Goal: Task Accomplishment & Management: Manage account settings

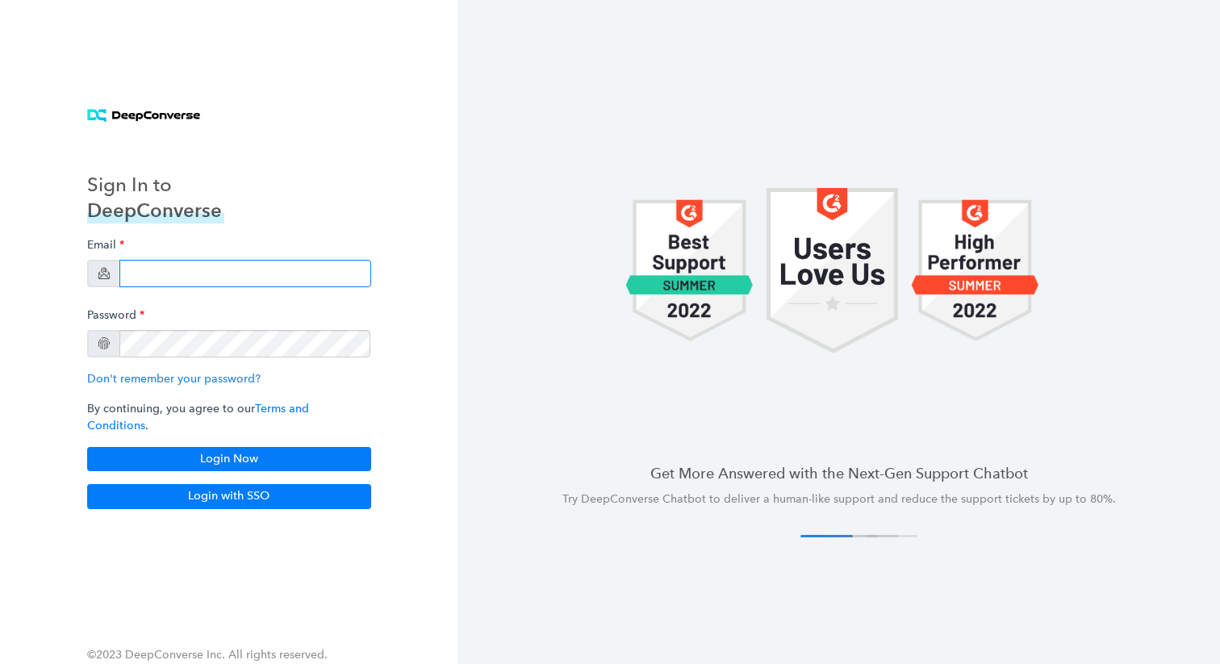
click at [218, 287] on input "email" at bounding box center [245, 273] width 252 height 27
type input "[EMAIL_ADDRESS][DOMAIN_NAME]"
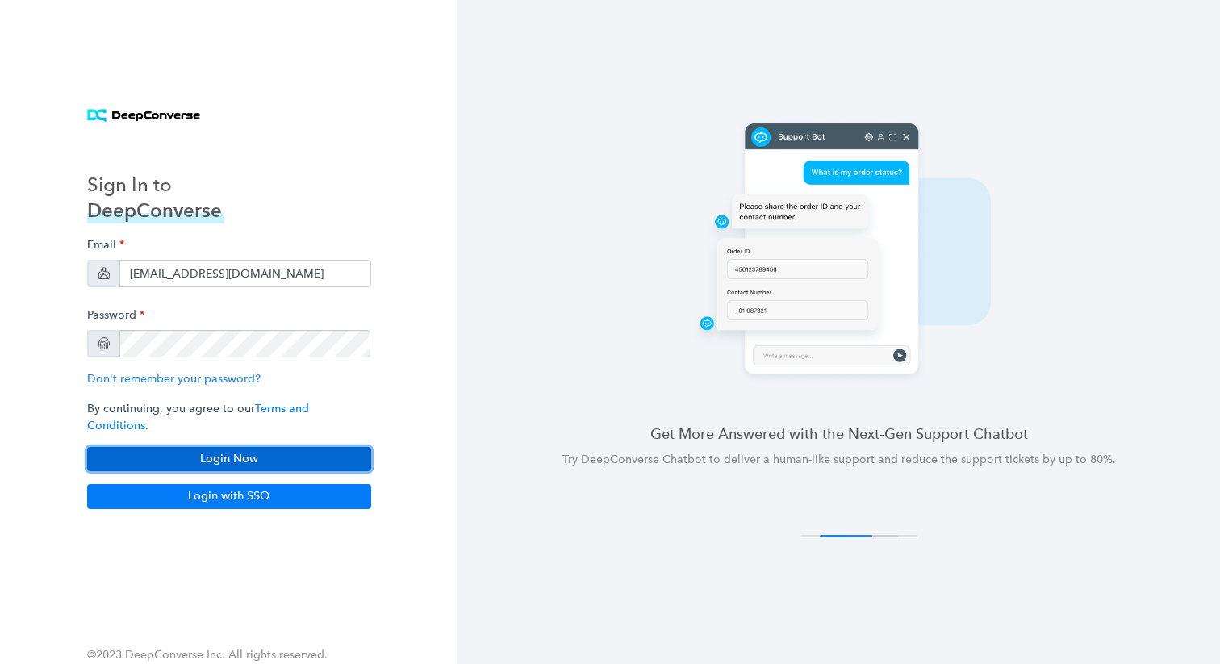
click at [223, 452] on button "Login Now" at bounding box center [229, 459] width 284 height 24
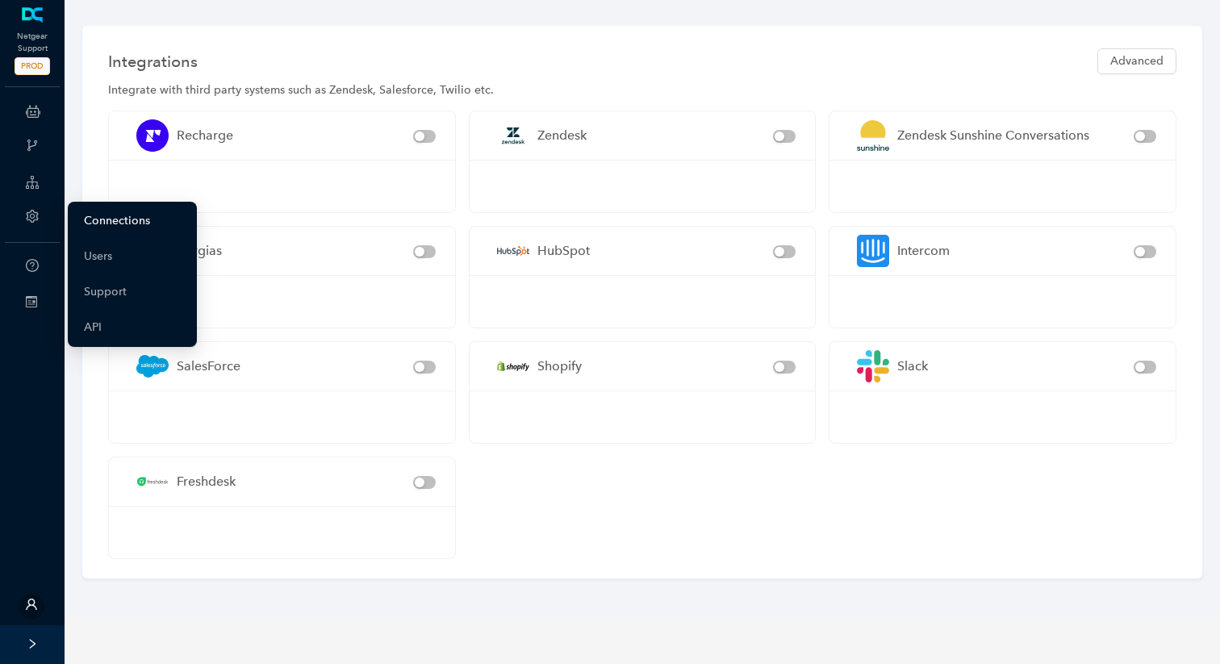
click at [110, 227] on link "Connections" at bounding box center [117, 221] width 66 height 32
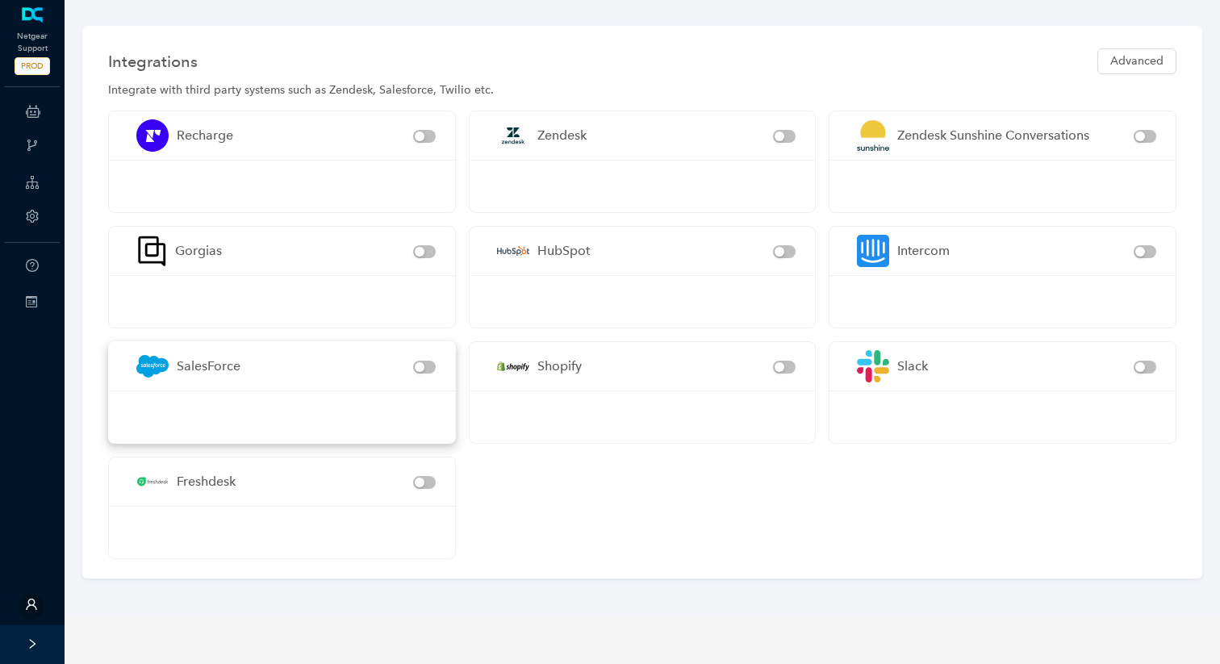
click at [249, 353] on div "SalesForce" at bounding box center [270, 366] width 285 height 48
click at [424, 366] on button "button" at bounding box center [424, 367] width 23 height 13
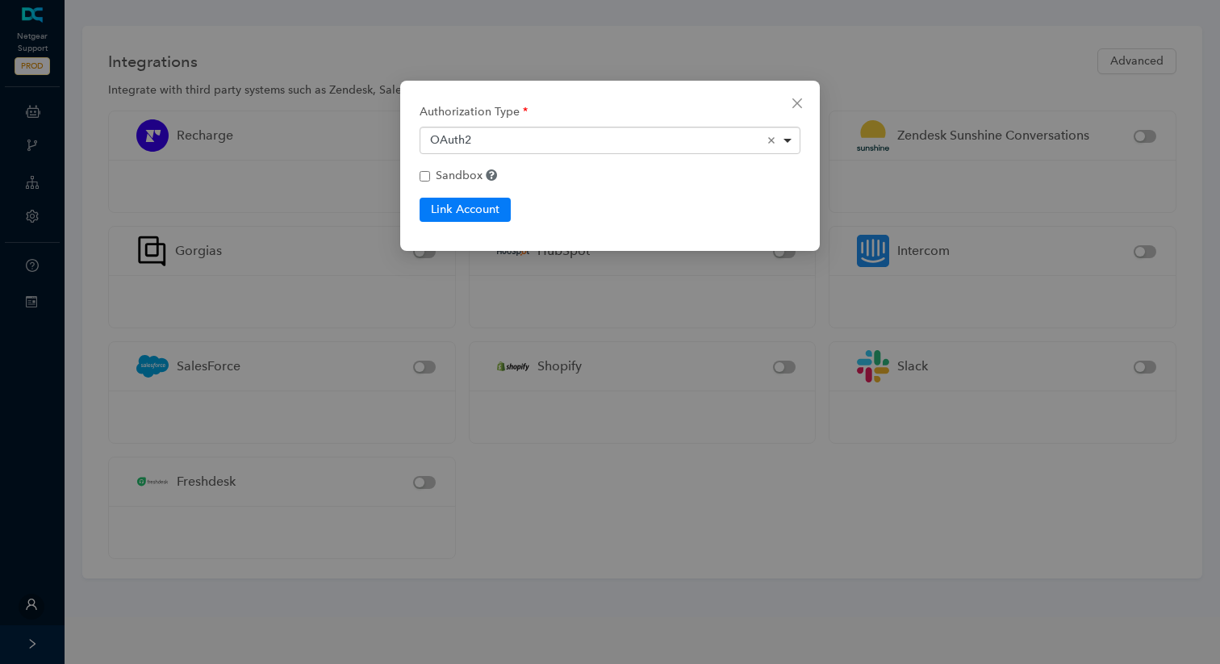
click at [673, 141] on div "OAuth2 Remove item" at bounding box center [610, 140] width 361 height 16
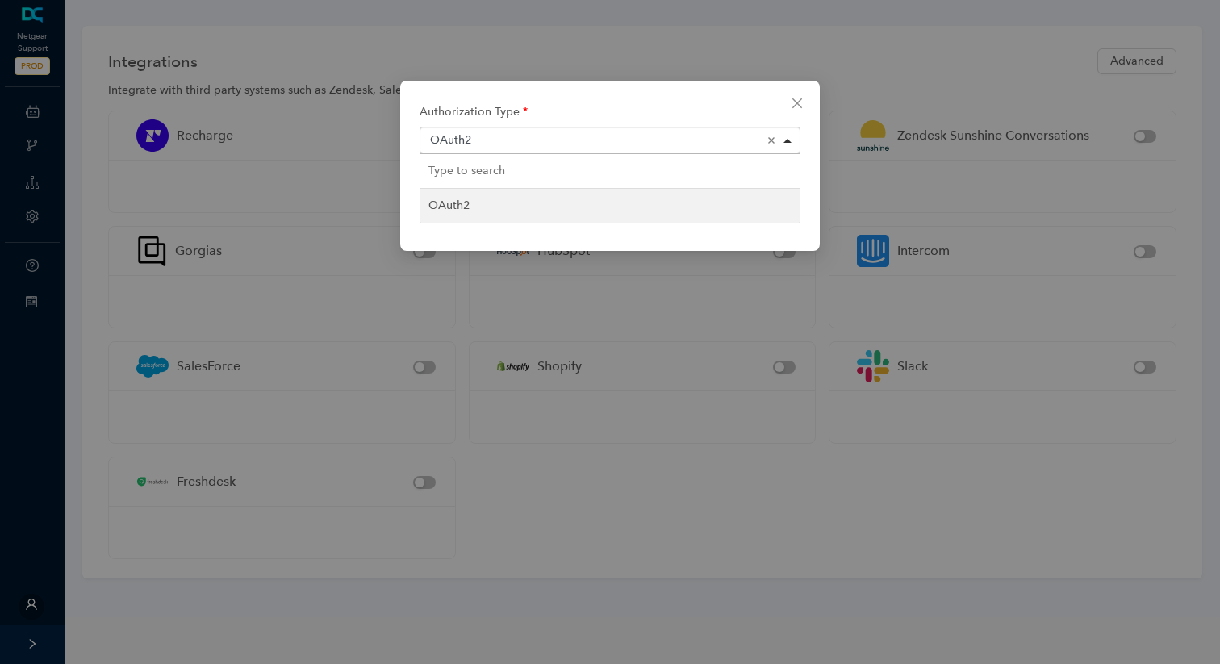
click at [673, 141] on div "OAuth2 Remove item" at bounding box center [610, 140] width 361 height 16
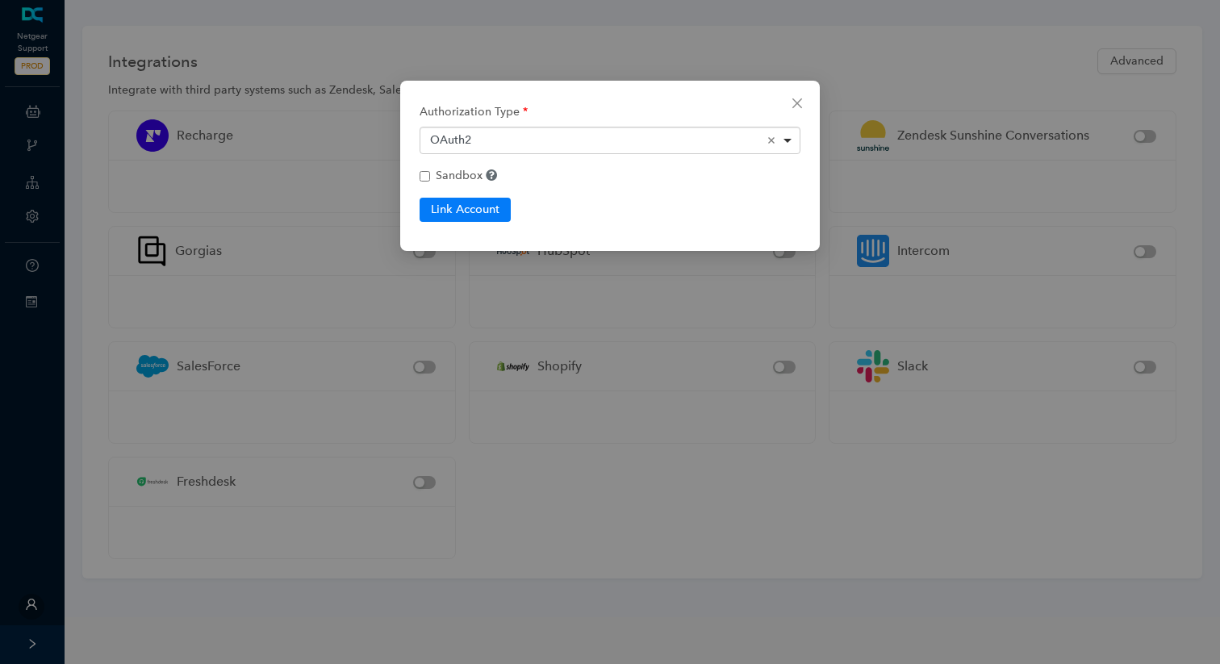
click at [423, 179] on input "Sandbox If connecting to a SalesForce sandbox select this" at bounding box center [425, 176] width 10 height 10
click at [458, 213] on button "Link Account" at bounding box center [465, 210] width 91 height 24
checkbox input "true"
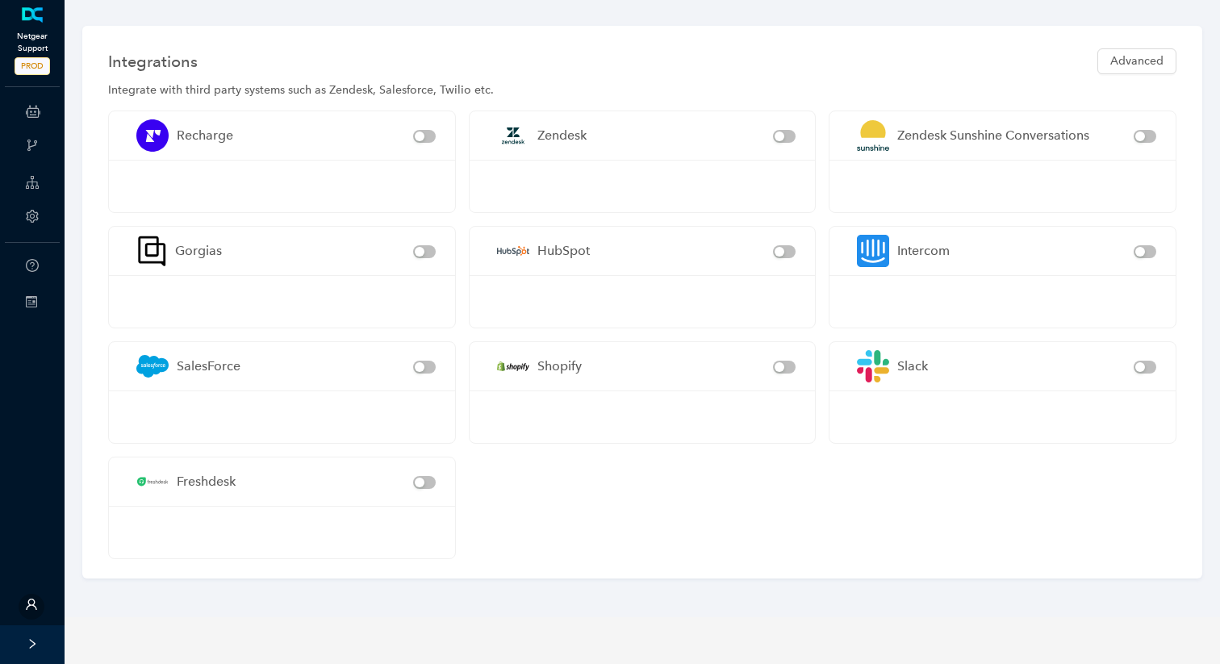
click at [38, 64] on span "PROD" at bounding box center [32, 66] width 35 height 18
click at [32, 71] on span "PROD" at bounding box center [32, 66] width 35 height 18
click at [29, 638] on icon "right" at bounding box center [32, 643] width 11 height 11
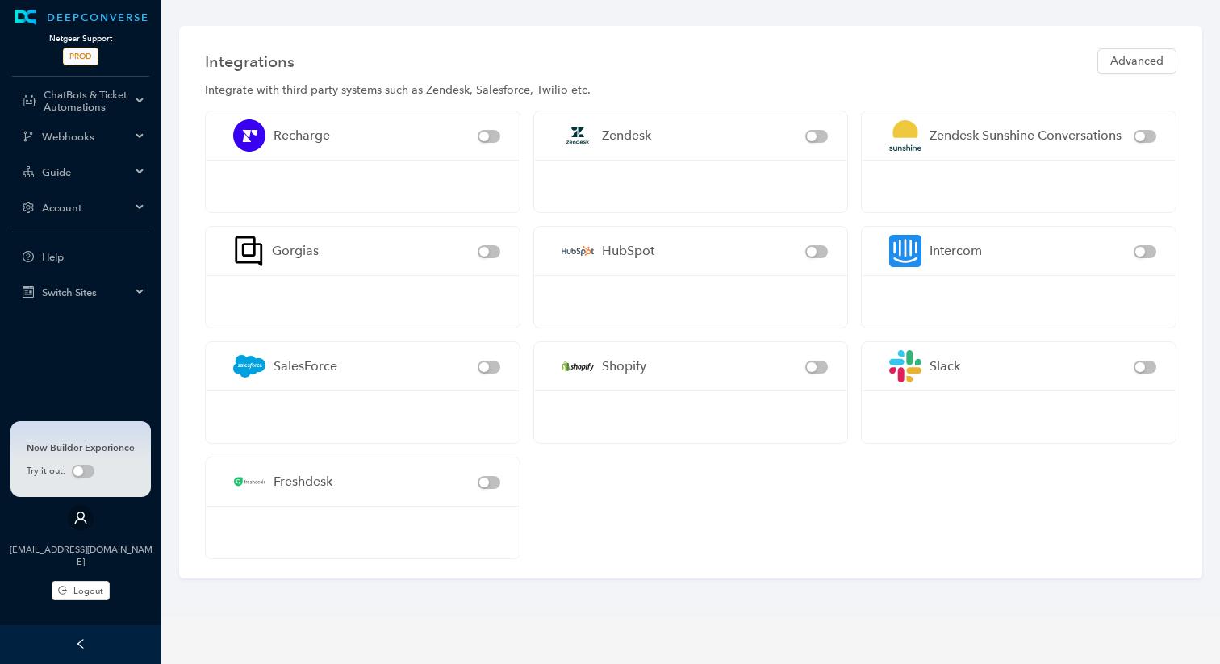
click at [89, 213] on div "Account" at bounding box center [80, 207] width 155 height 32
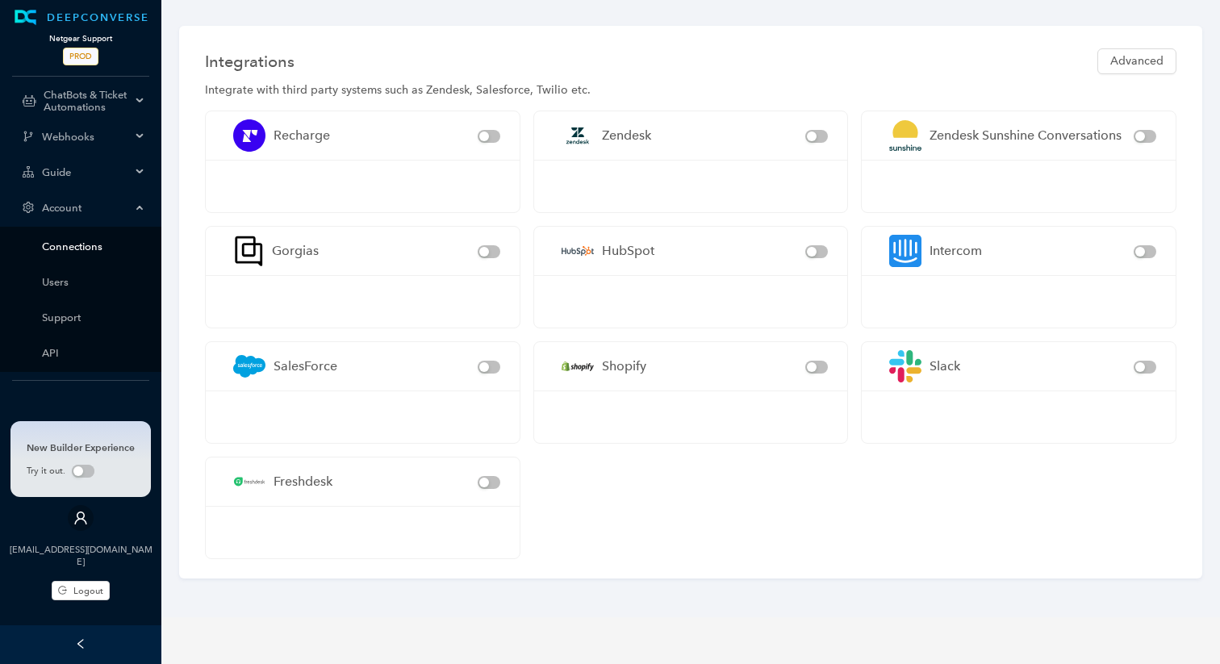
click at [84, 246] on link "Connections" at bounding box center [93, 246] width 103 height 12
click at [1149, 57] on span "Advanced" at bounding box center [1136, 61] width 53 height 18
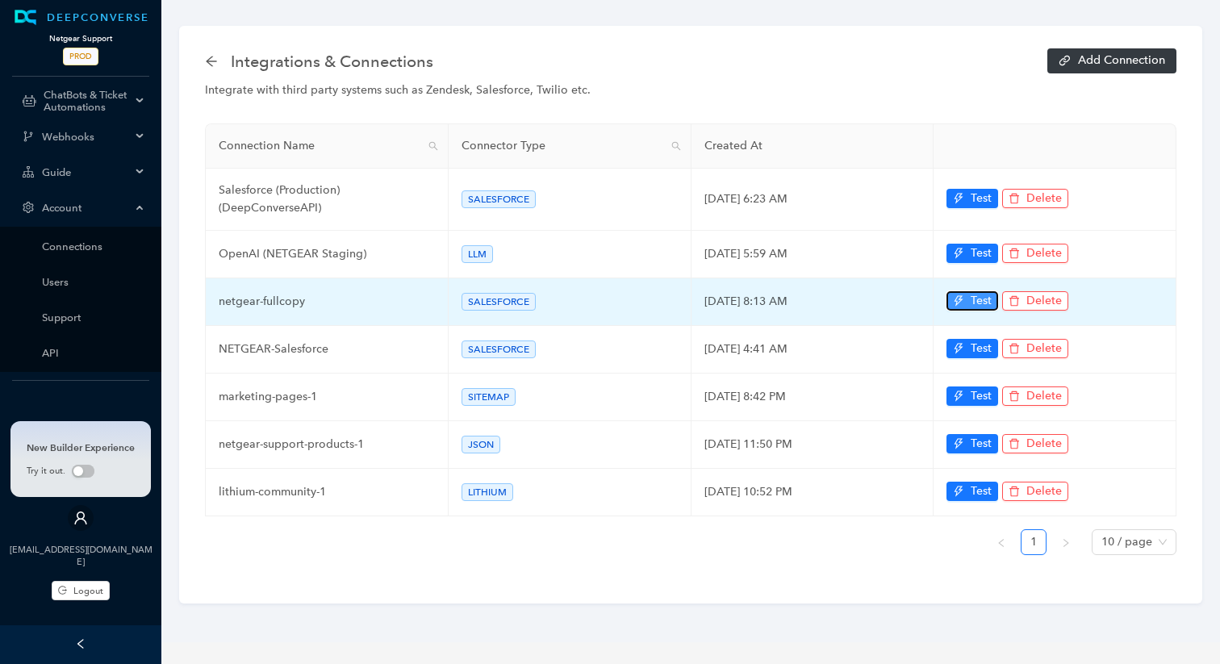
click at [974, 297] on span "Test" at bounding box center [981, 301] width 21 height 18
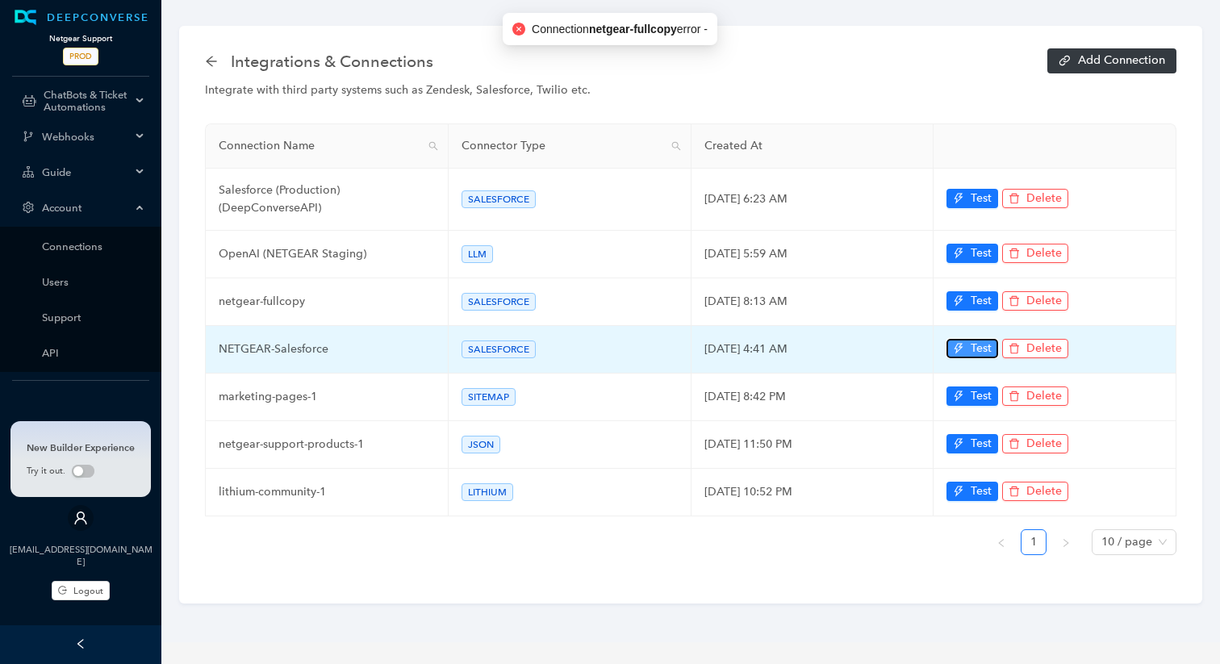
click at [972, 353] on span "Test" at bounding box center [981, 349] width 21 height 18
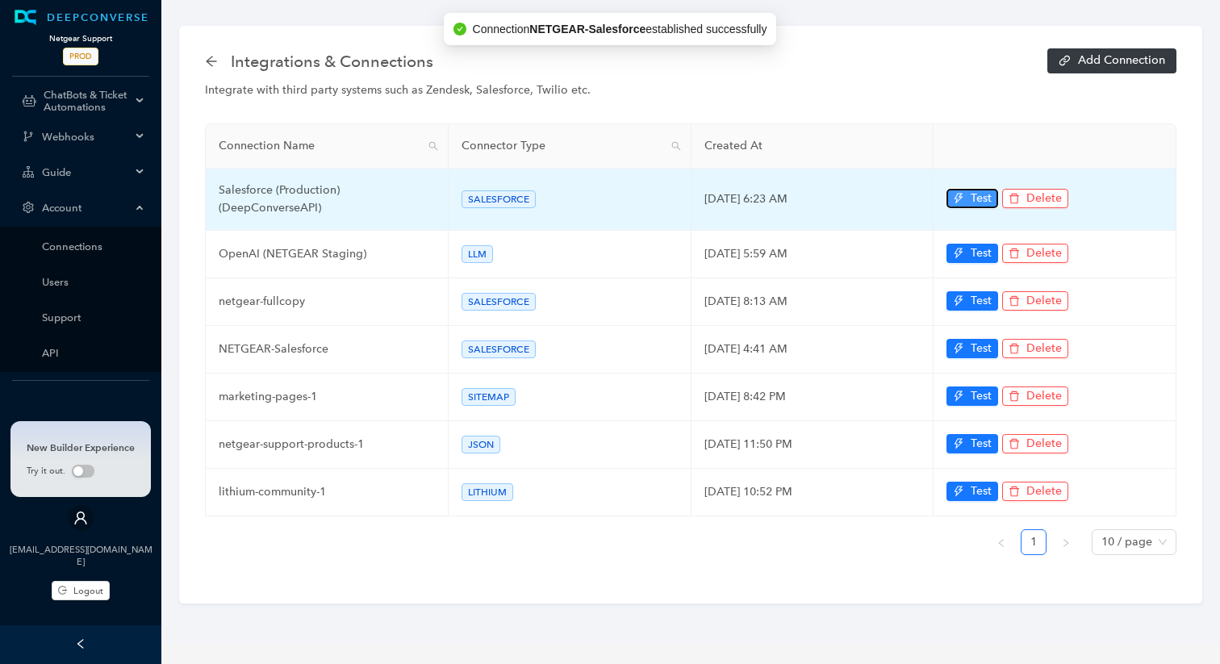
click at [957, 194] on icon "thunderbolt" at bounding box center [958, 199] width 9 height 10
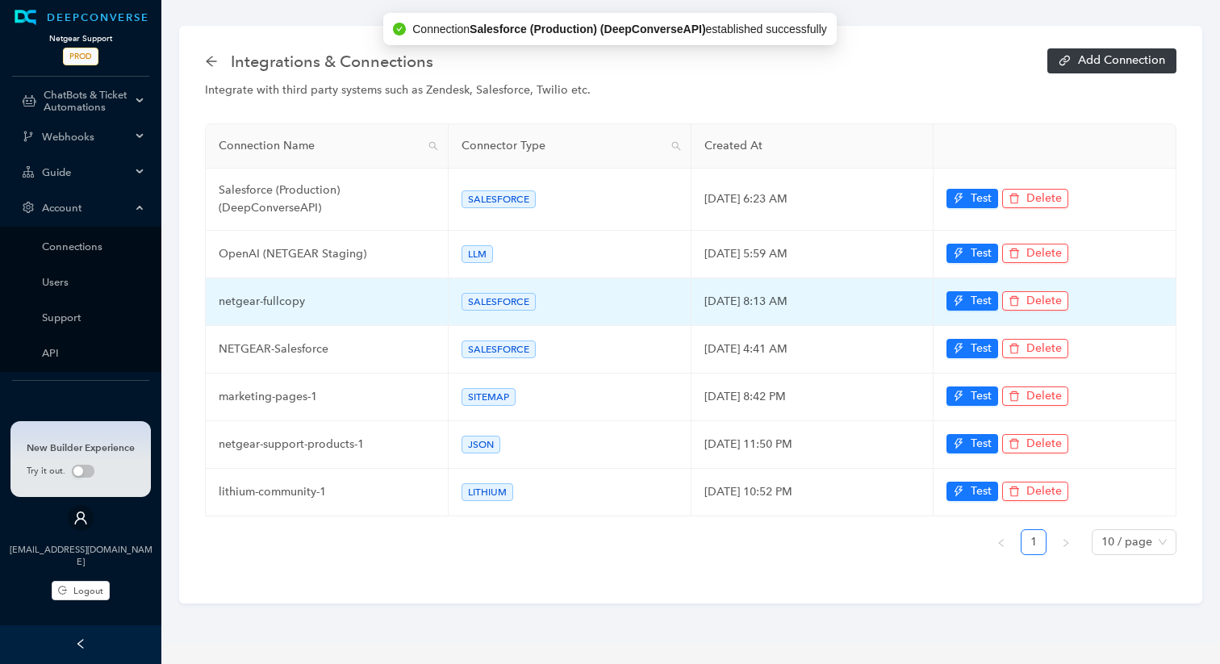
click at [258, 304] on td "netgear-fullcopy" at bounding box center [327, 302] width 243 height 48
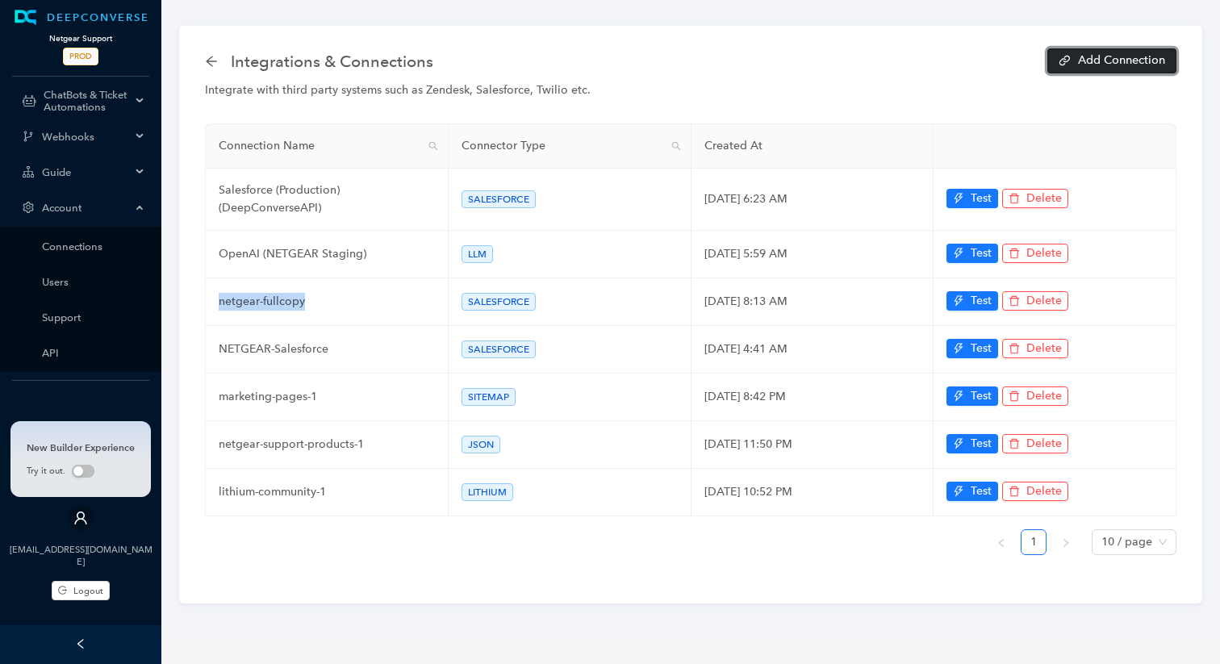
click at [1086, 58] on span "Add Connection" at bounding box center [1121, 60] width 87 height 11
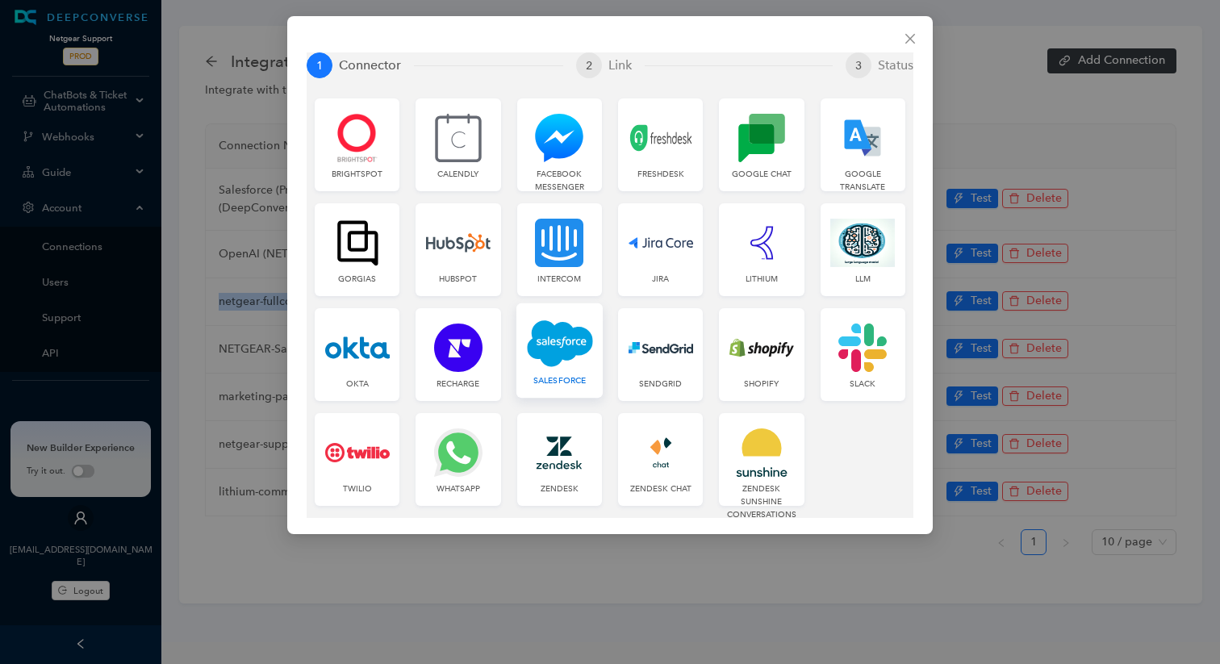
click at [549, 337] on img at bounding box center [560, 343] width 66 height 49
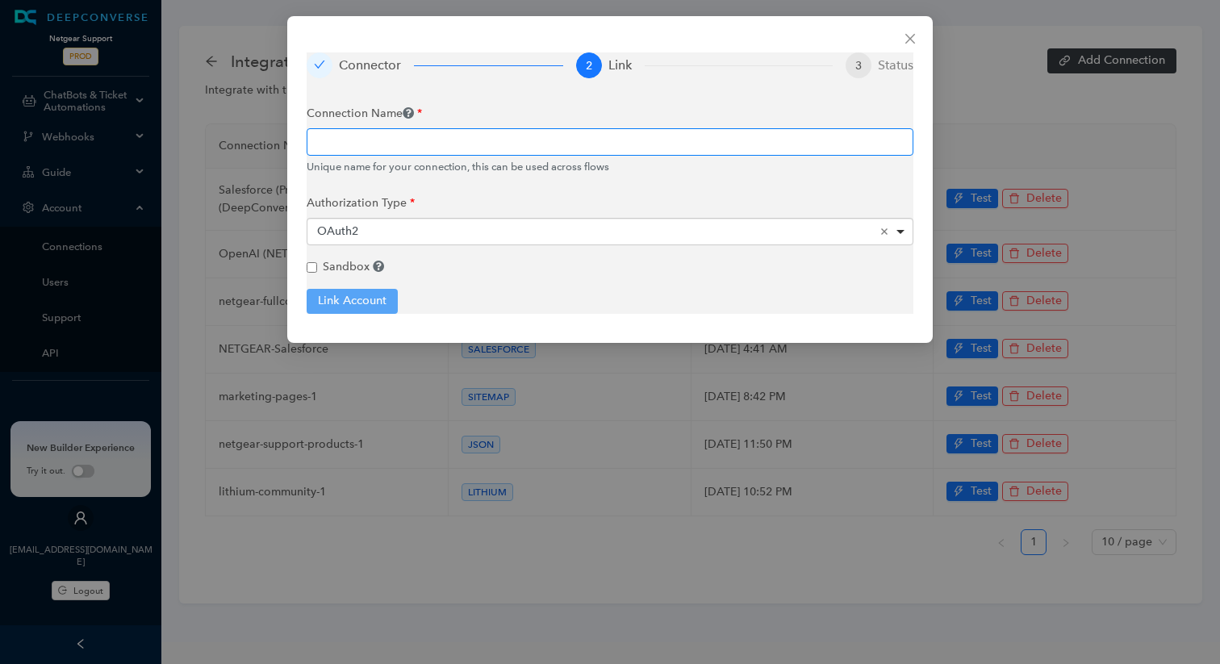
click at [486, 141] on input "text" at bounding box center [610, 141] width 607 height 27
click at [314, 264] on input "Sandbox" at bounding box center [312, 267] width 10 height 10
checkbox input "true"
click at [519, 144] on input "text" at bounding box center [610, 141] width 607 height 27
click at [908, 35] on icon "close" at bounding box center [910, 38] width 13 height 13
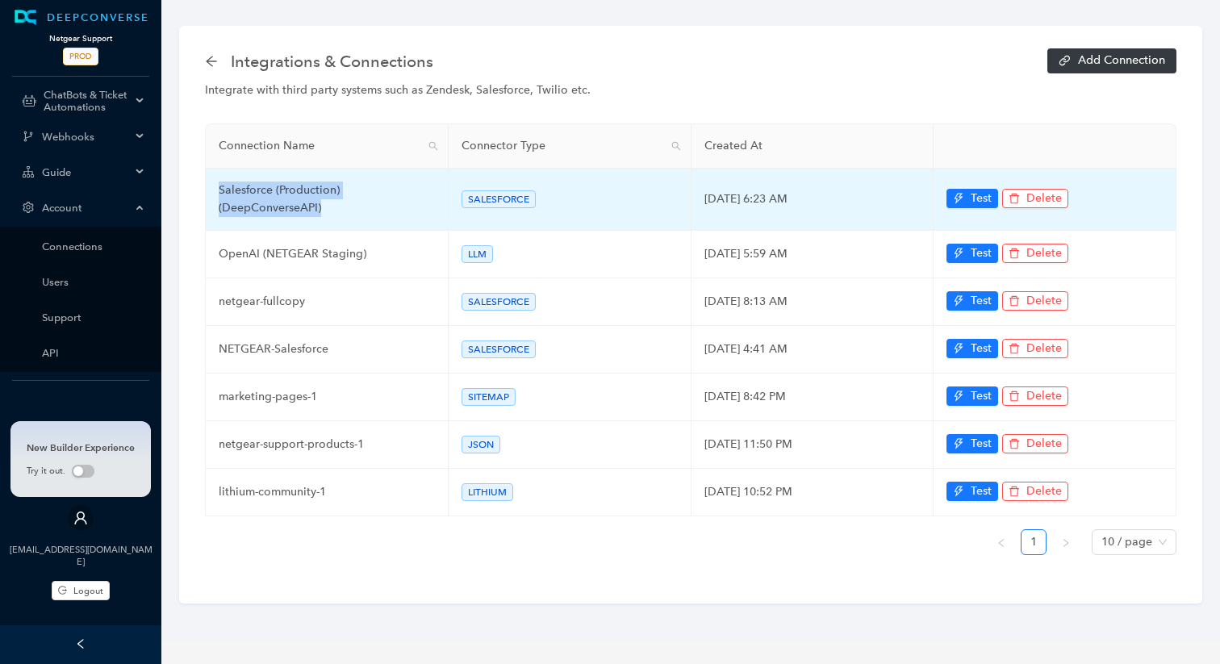
drag, startPoint x: 337, startPoint y: 206, endPoint x: 216, endPoint y: 194, distance: 121.5
click at [216, 194] on td "Salesforce (Production) (DeepConverseAPI)" at bounding box center [327, 200] width 243 height 62
copy td "Salesforce (Production) (DeepConverseAPI)"
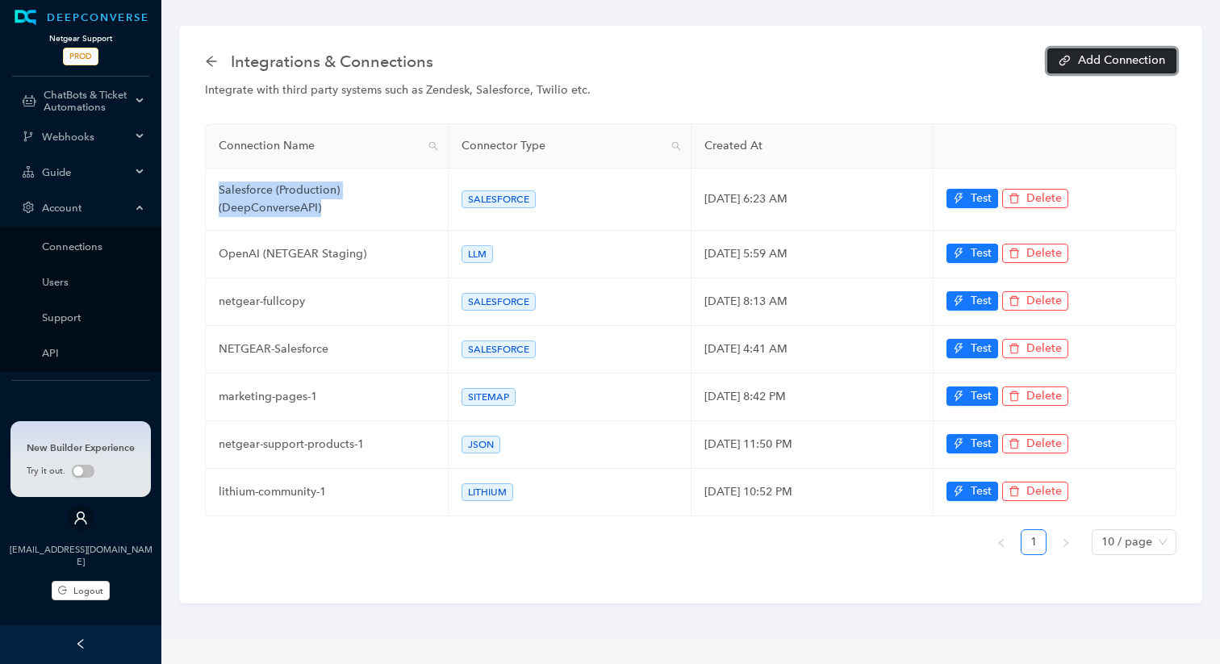
click at [1098, 57] on span "Add Connection" at bounding box center [1121, 60] width 87 height 11
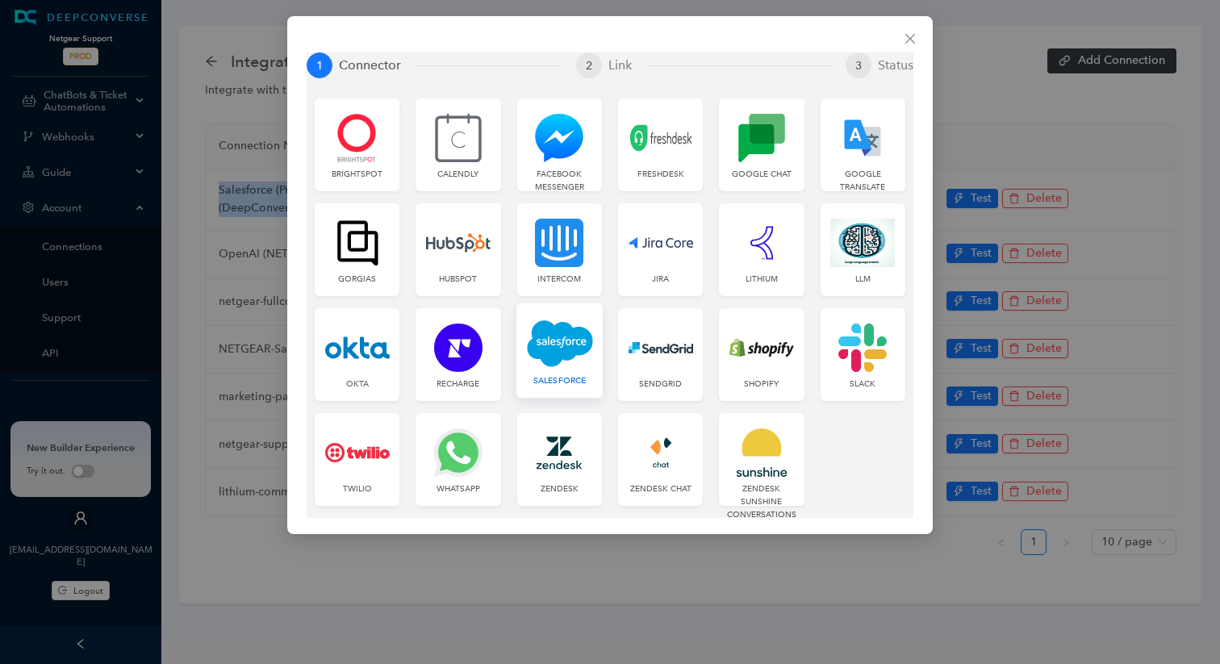
click at [562, 348] on img at bounding box center [560, 343] width 66 height 49
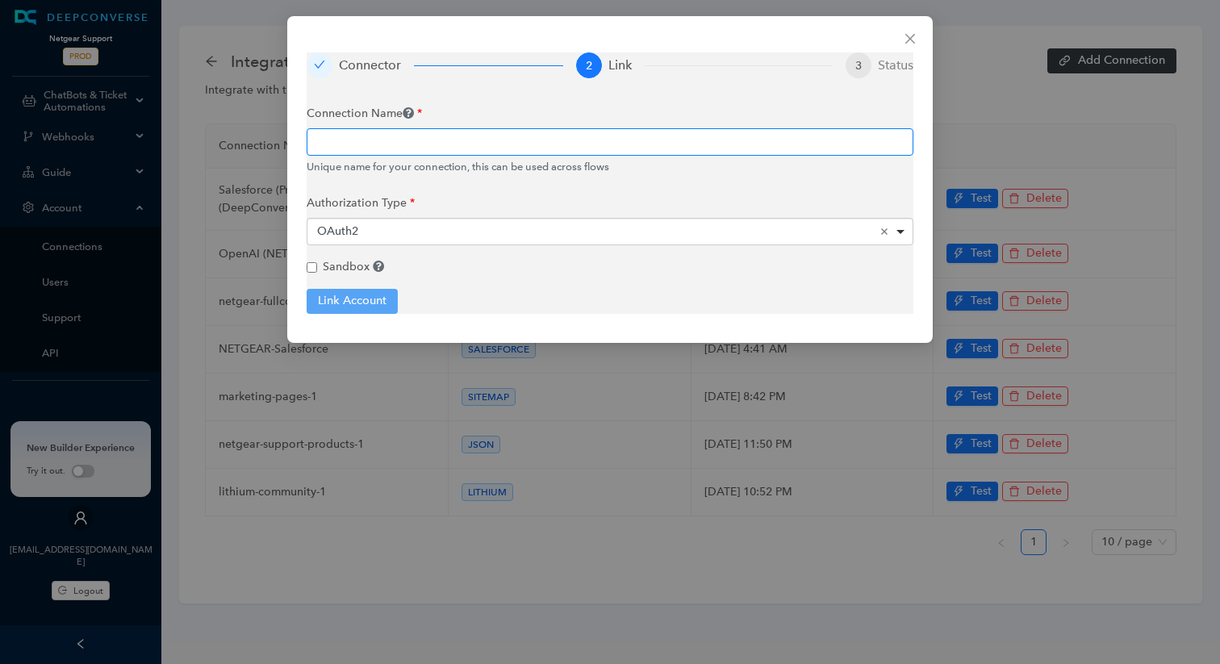
click at [497, 144] on input "text" at bounding box center [610, 141] width 607 height 27
paste input "Salesforce (Production) (DeepConverseAPI)"
click at [407, 141] on input "Salesforce (Production) (DeepConverseAPI)" at bounding box center [610, 141] width 607 height 27
click at [440, 224] on div "OAuth2 Remove item" at bounding box center [610, 231] width 587 height 16
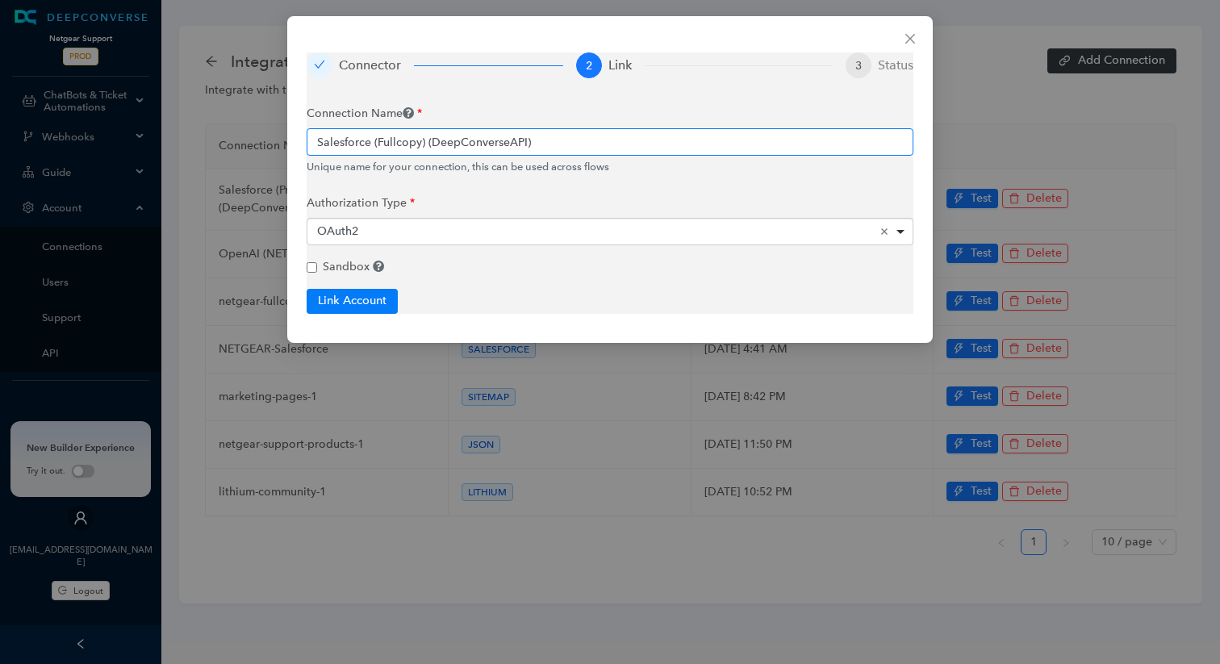
type input "Salesforce (Fullcopy) (DeepConverseAPI)"
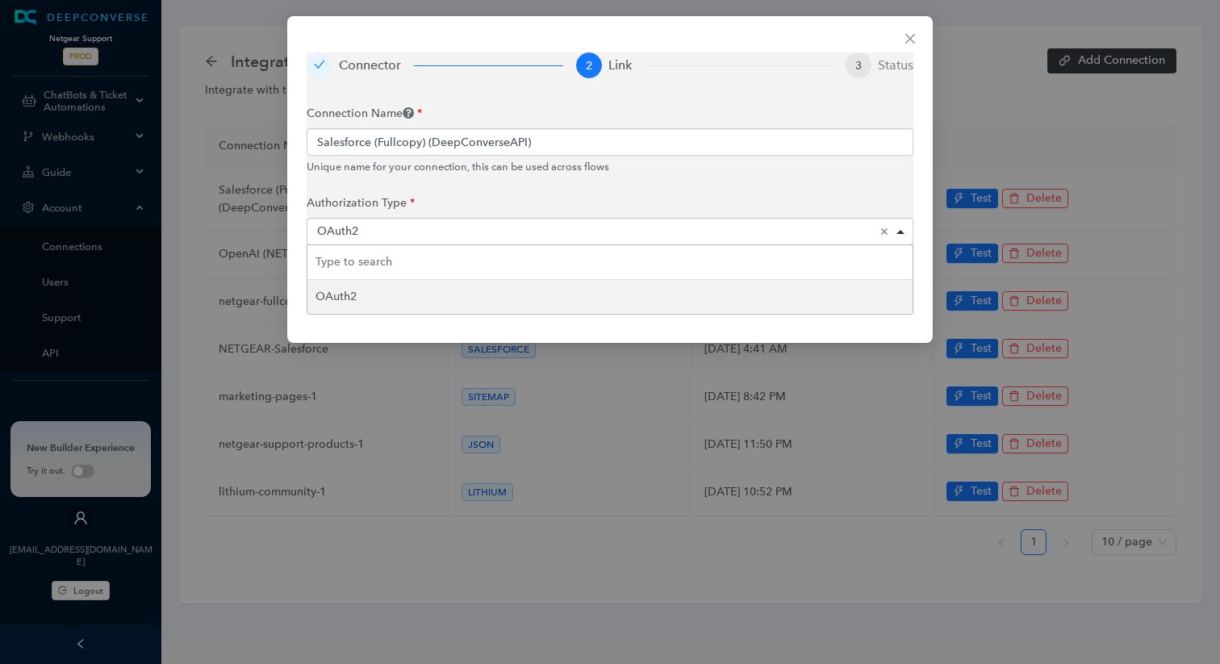
click at [440, 224] on div "OAuth2 Remove item" at bounding box center [610, 231] width 587 height 16
type input "u"
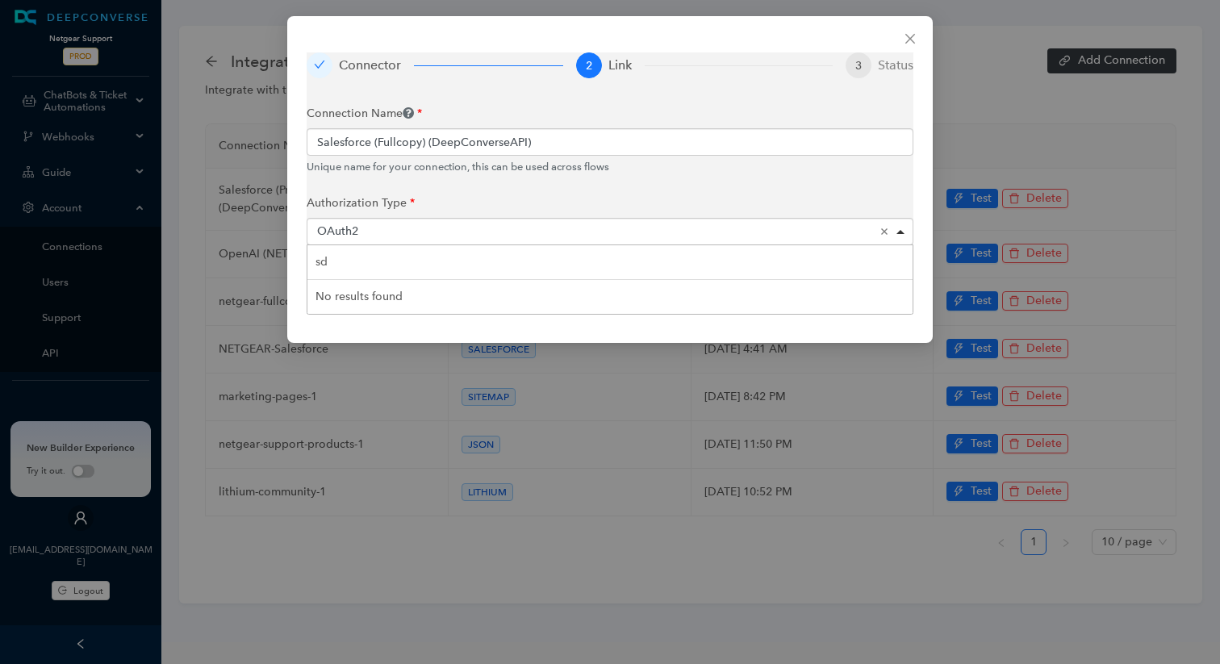
type input "s"
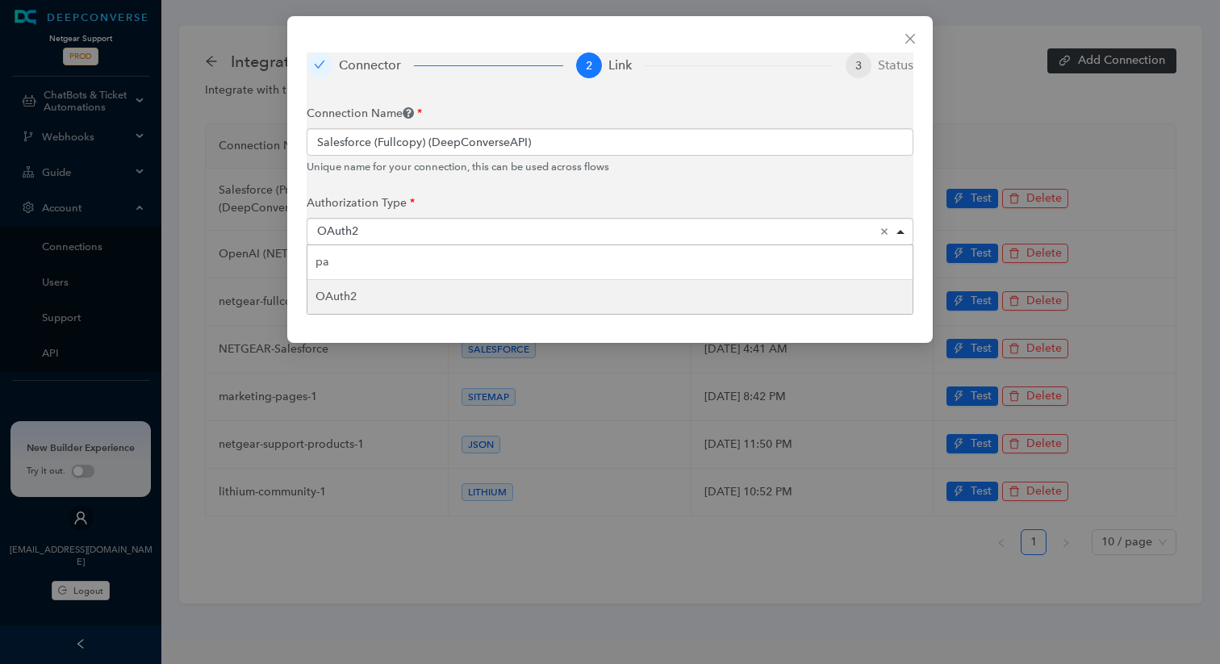
type input "p"
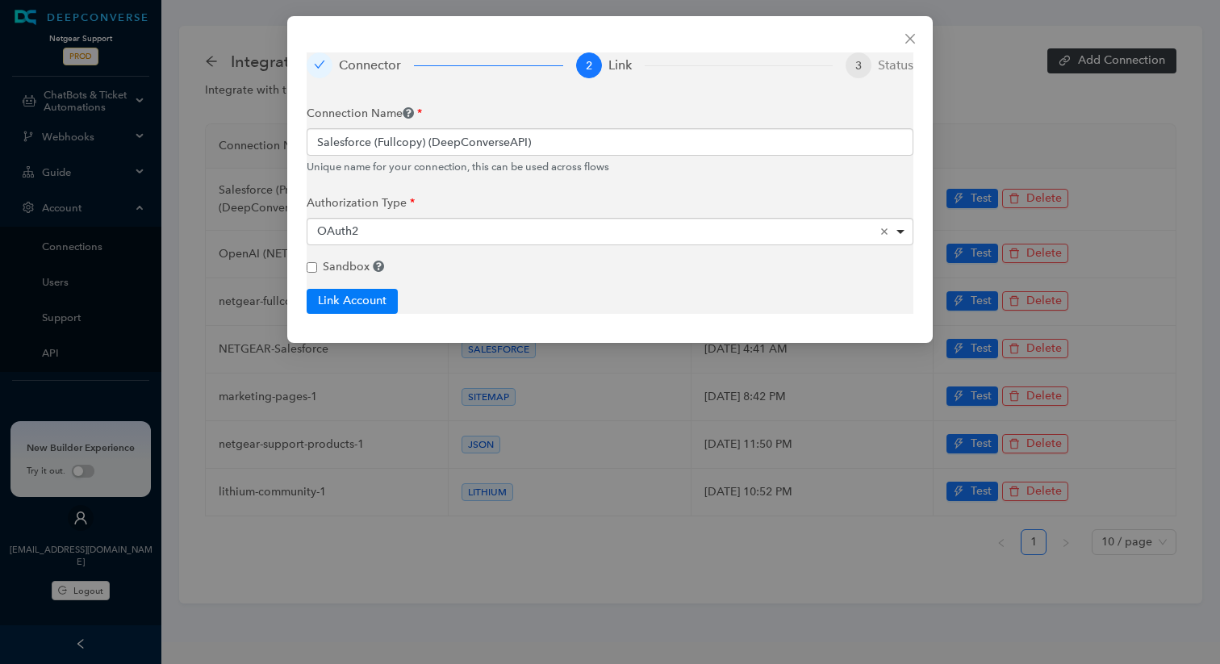
click at [313, 262] on input "Sandbox" at bounding box center [312, 267] width 10 height 10
click at [369, 303] on button "Link Account" at bounding box center [352, 301] width 91 height 24
click at [360, 303] on button "Link Account" at bounding box center [357, 301] width 101 height 24
checkbox input "true"
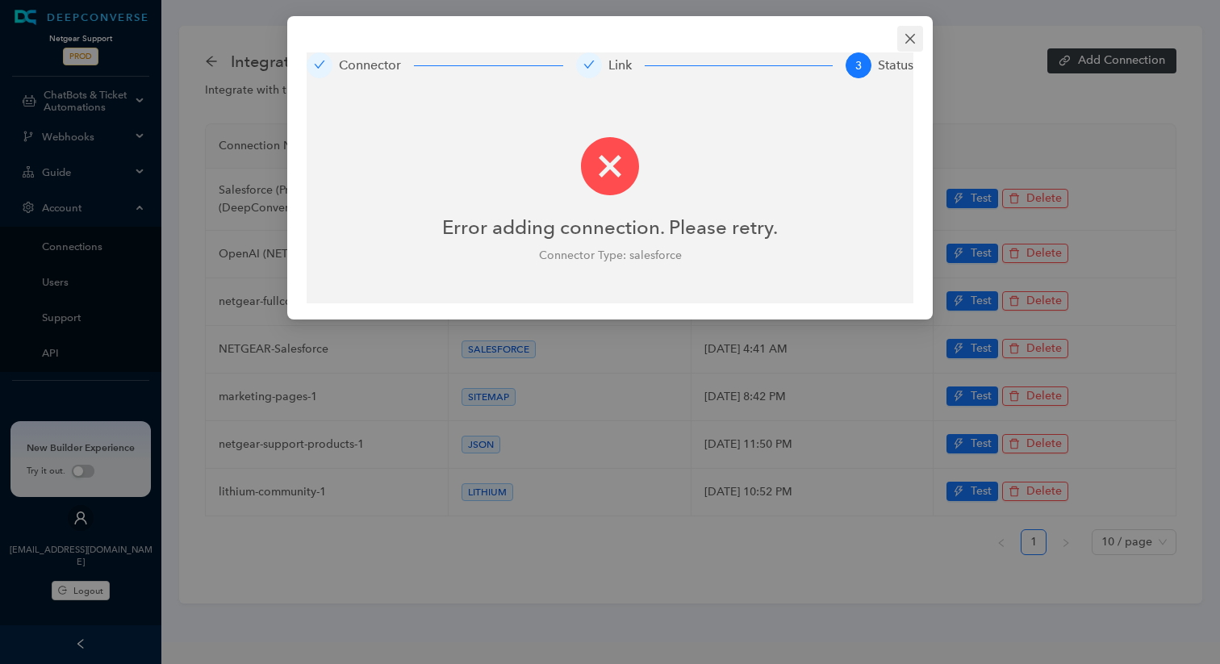
click at [907, 42] on icon "close" at bounding box center [910, 38] width 13 height 13
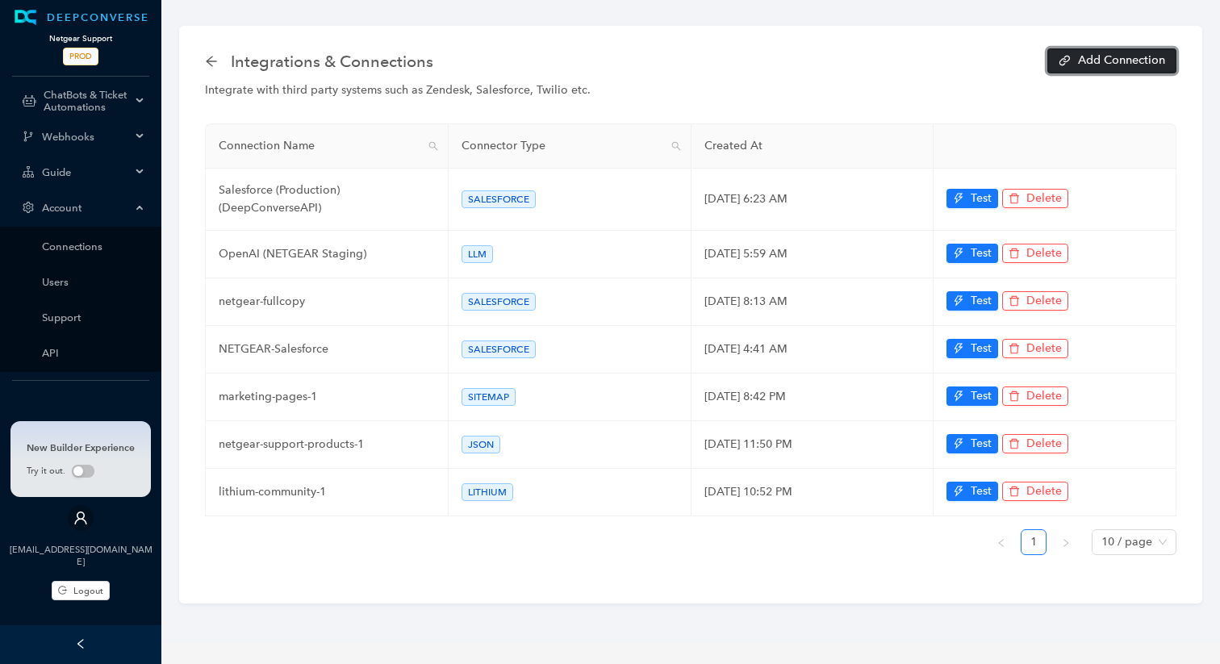
click at [1099, 66] on span "Add Connection" at bounding box center [1121, 60] width 87 height 11
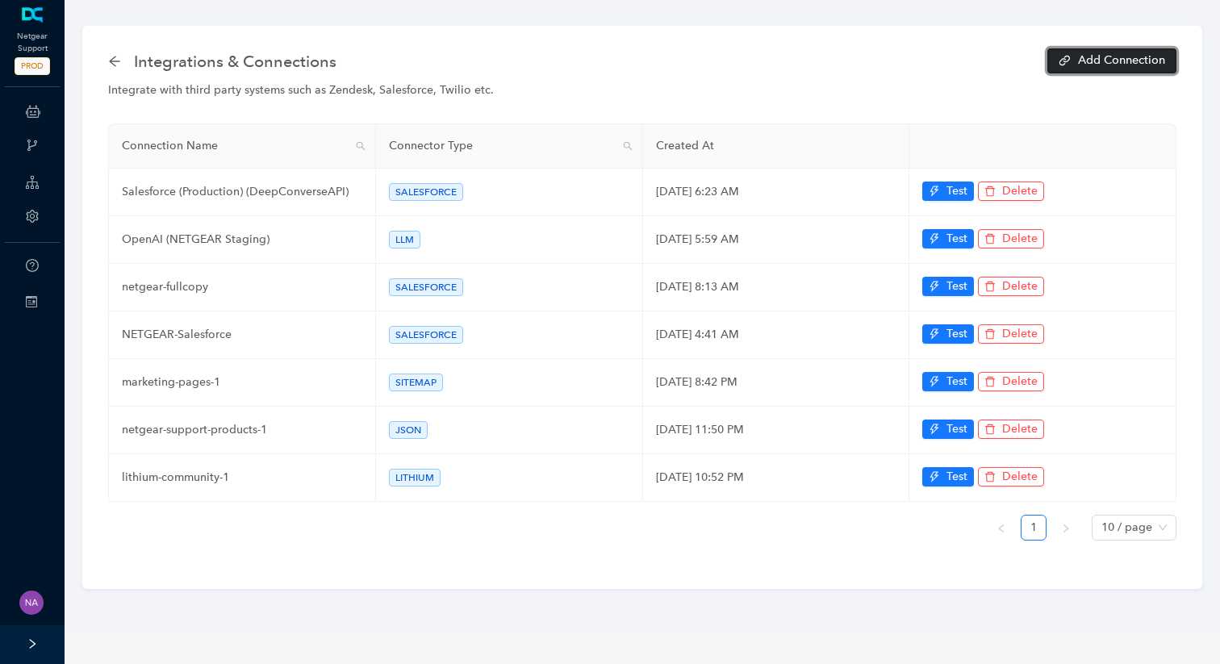
click at [1097, 61] on span "Add Connection" at bounding box center [1121, 60] width 87 height 11
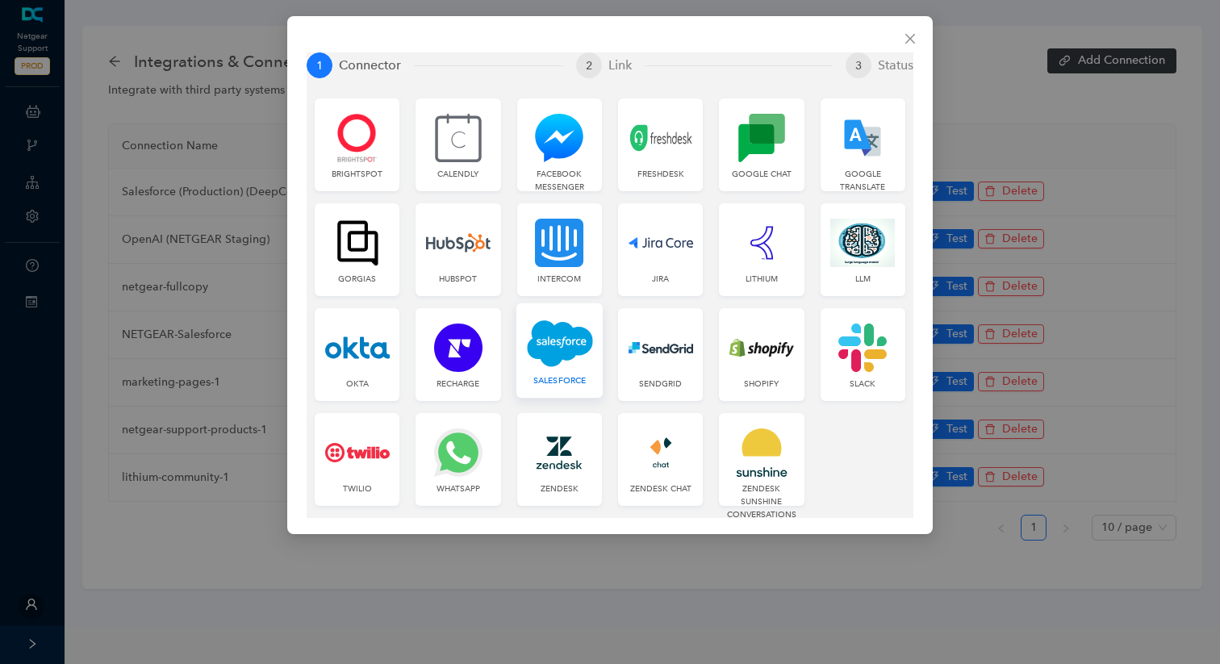
click at [543, 351] on img at bounding box center [560, 343] width 66 height 49
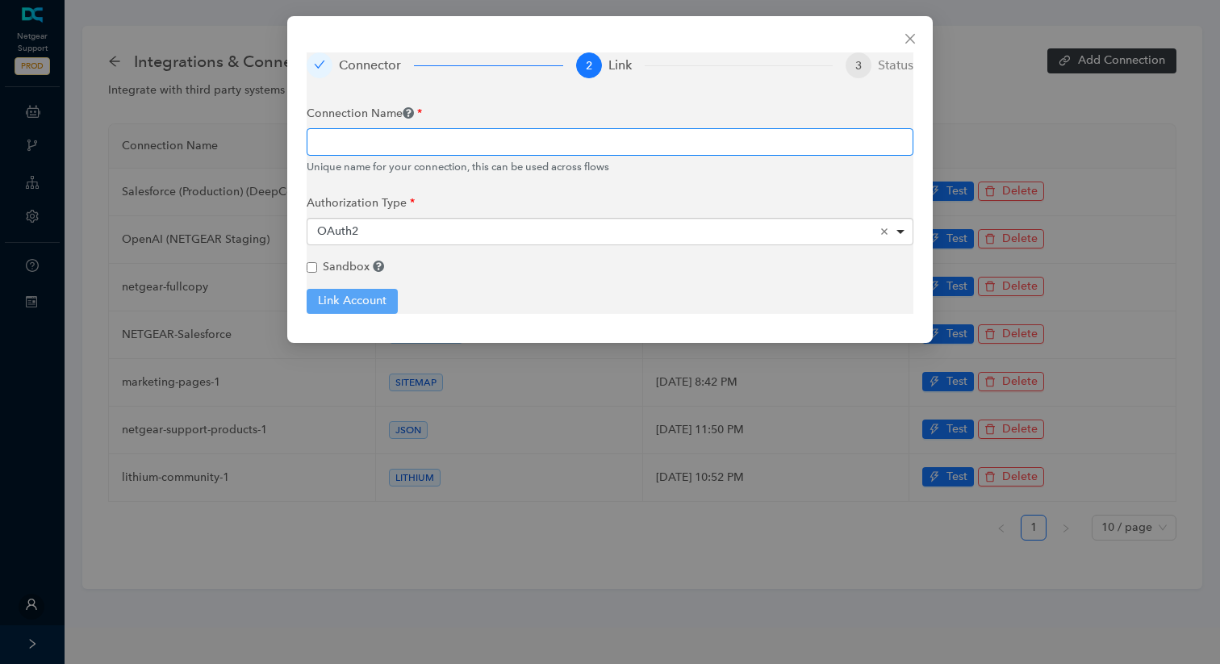
click at [465, 152] on input "text" at bounding box center [610, 141] width 607 height 27
click at [333, 495] on div "Connector 2 Link 3 Status Connection Name Unique name for your connection, this…" at bounding box center [610, 332] width 1220 height 664
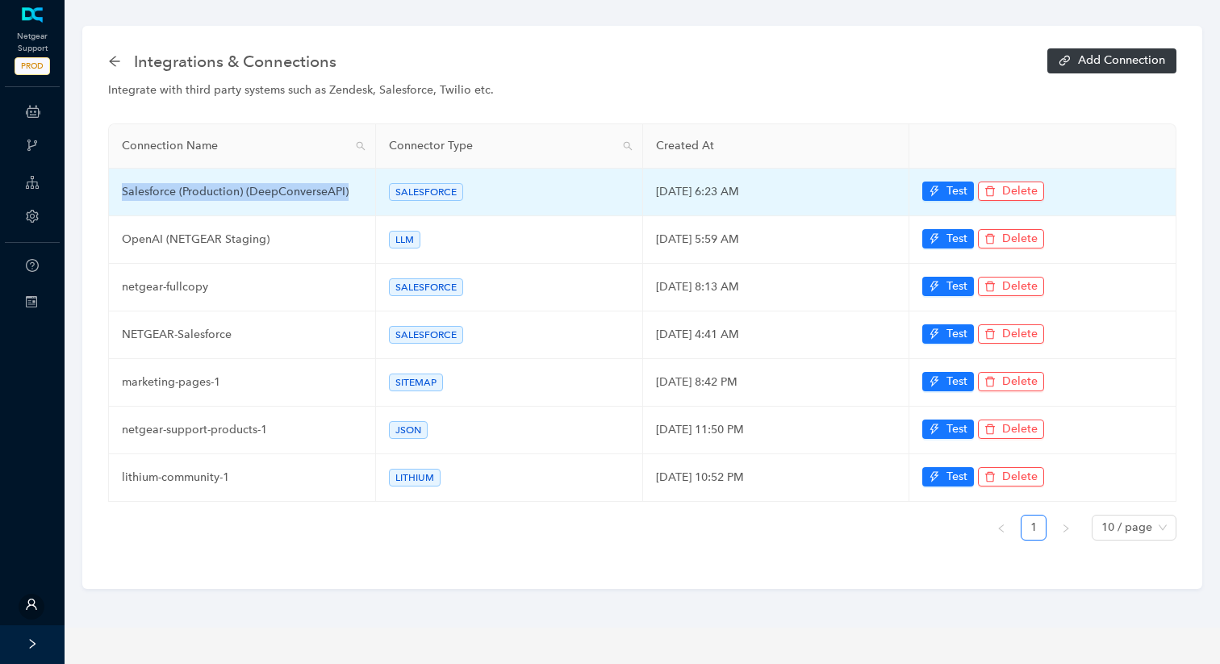
drag, startPoint x: 352, startPoint y: 190, endPoint x: 117, endPoint y: 194, distance: 234.8
click at [116, 194] on td "Salesforce (Production) (DeepConverseAPI)" at bounding box center [242, 193] width 267 height 48
copy td "Salesforce (Production) (DeepConverseAPI)"
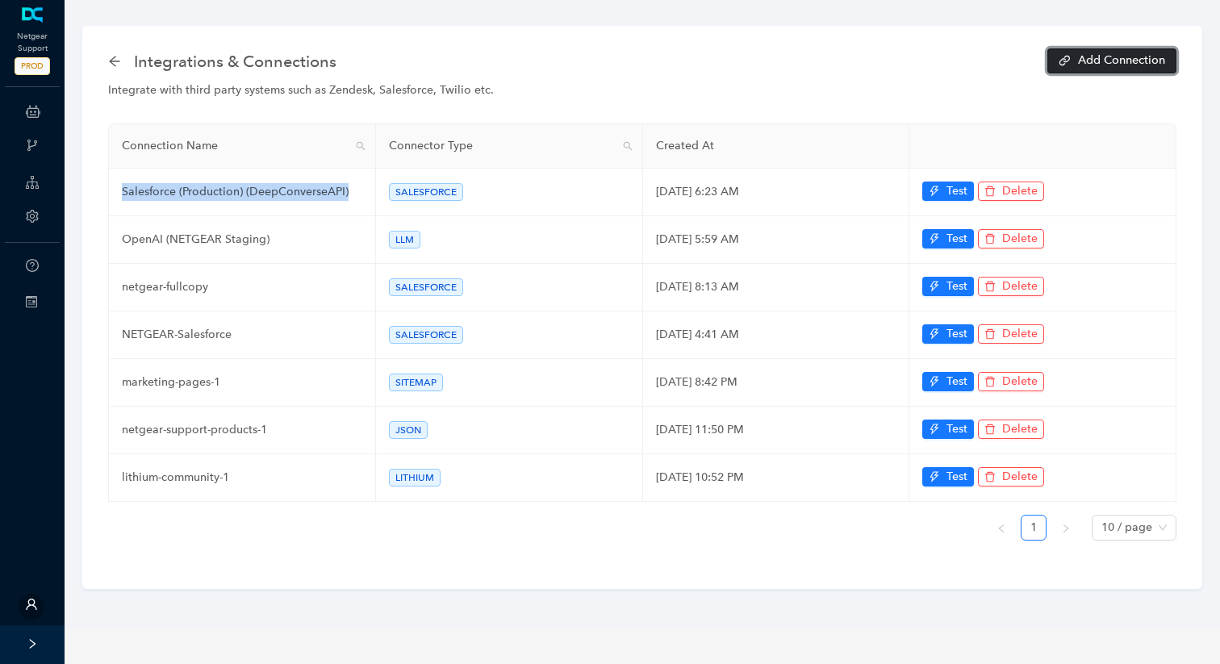
click at [1096, 58] on span "Add Connection" at bounding box center [1121, 60] width 87 height 11
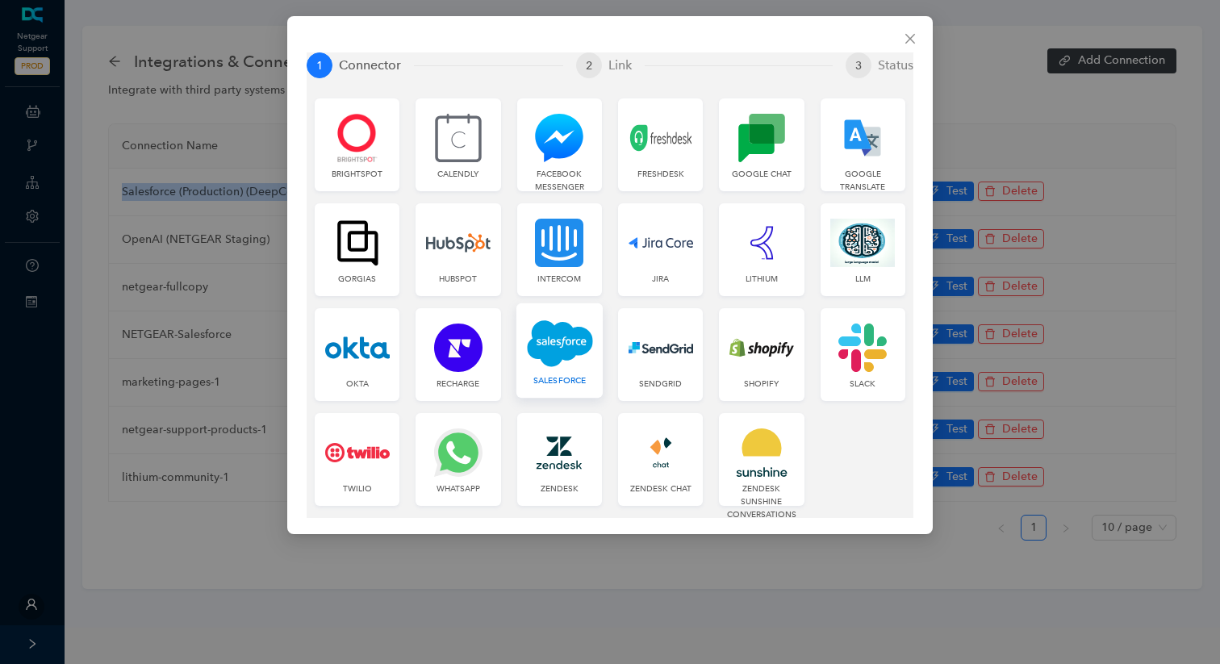
click at [557, 336] on img at bounding box center [560, 343] width 66 height 49
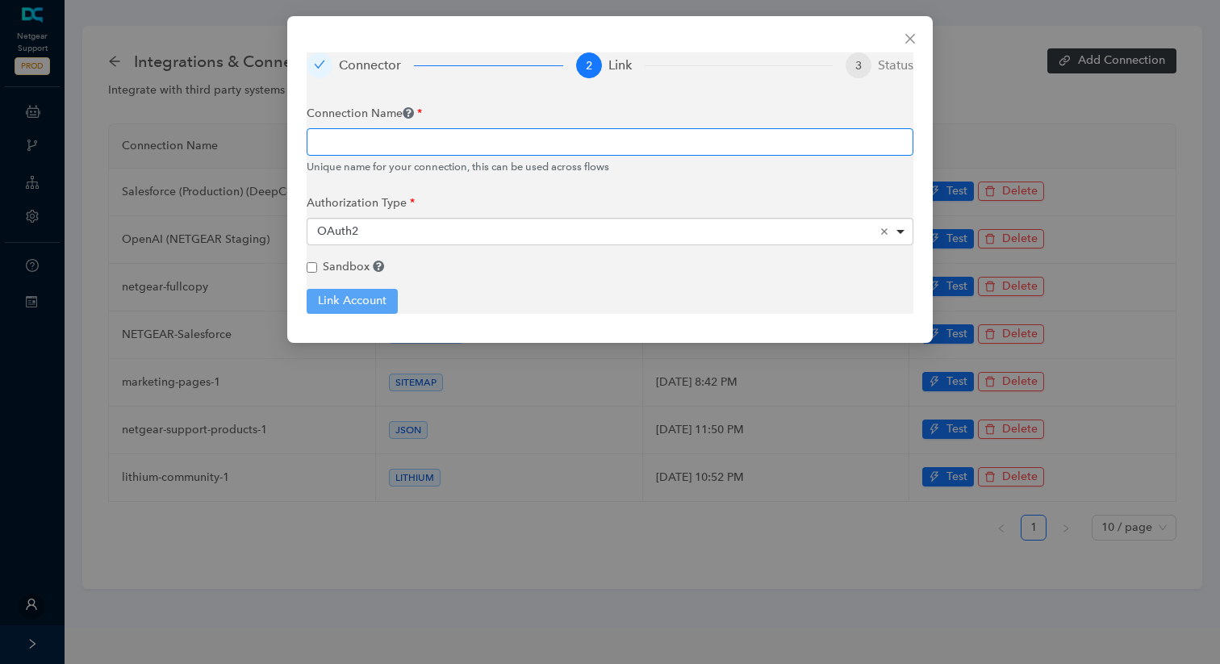
click at [448, 135] on input "text" at bounding box center [610, 141] width 607 height 27
paste input "Salesforce (Production) (DeepConverseAPI)"
click at [400, 140] on input "Salesforce (Production) (DeepConverseAPI)" at bounding box center [610, 141] width 607 height 27
type input "Salesforce (Fullcopy) (DeepConverseAPI)"
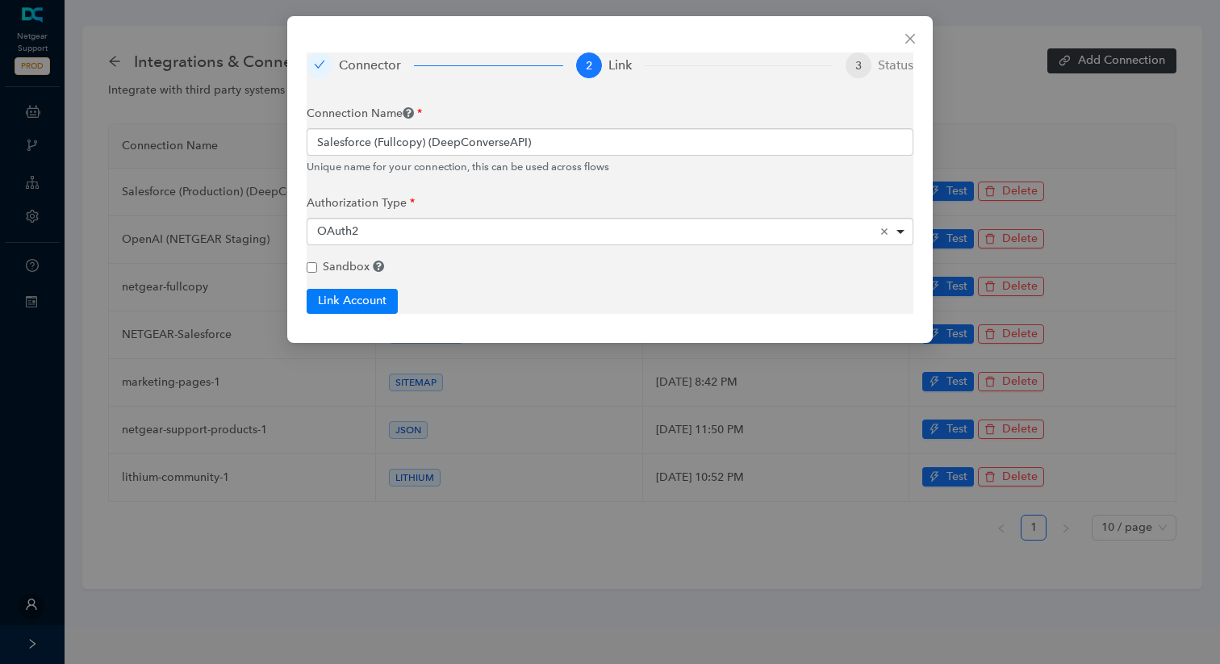
click at [329, 261] on span "Sandbox" at bounding box center [346, 267] width 47 height 14
click at [317, 262] on input "Sandbox" at bounding box center [312, 267] width 10 height 10
click at [484, 230] on div "OAuth2 Remove item" at bounding box center [610, 231] width 587 height 16
click at [360, 299] on button "Link Account" at bounding box center [352, 301] width 91 height 24
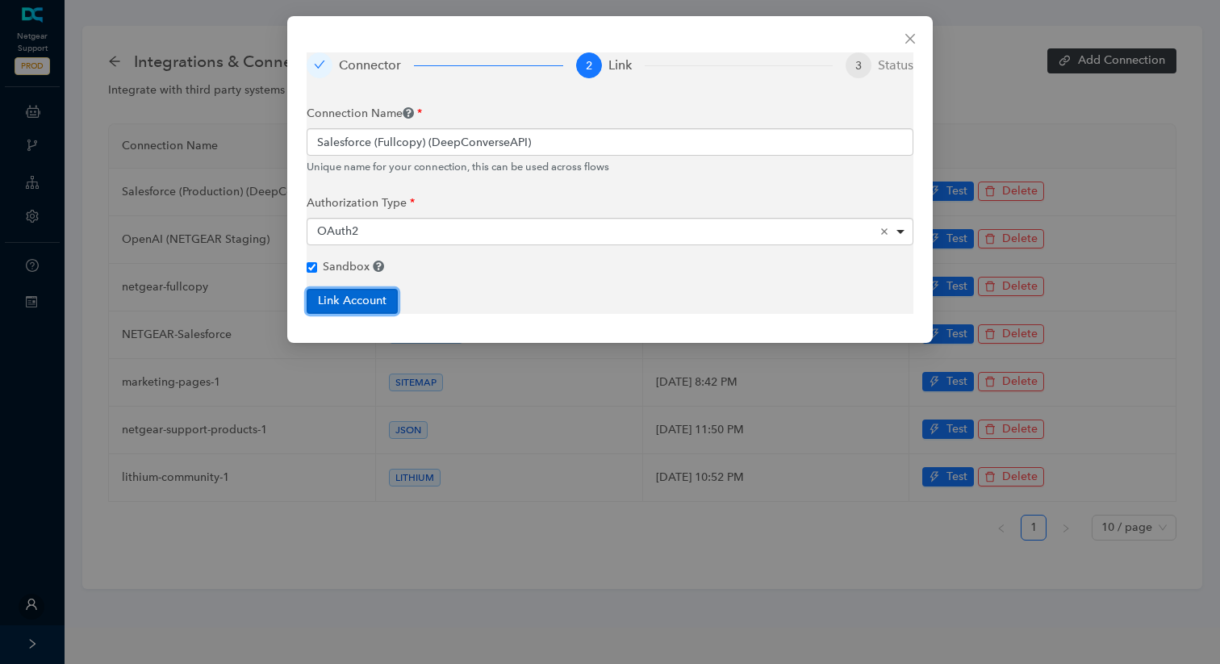
checkbox input "true"
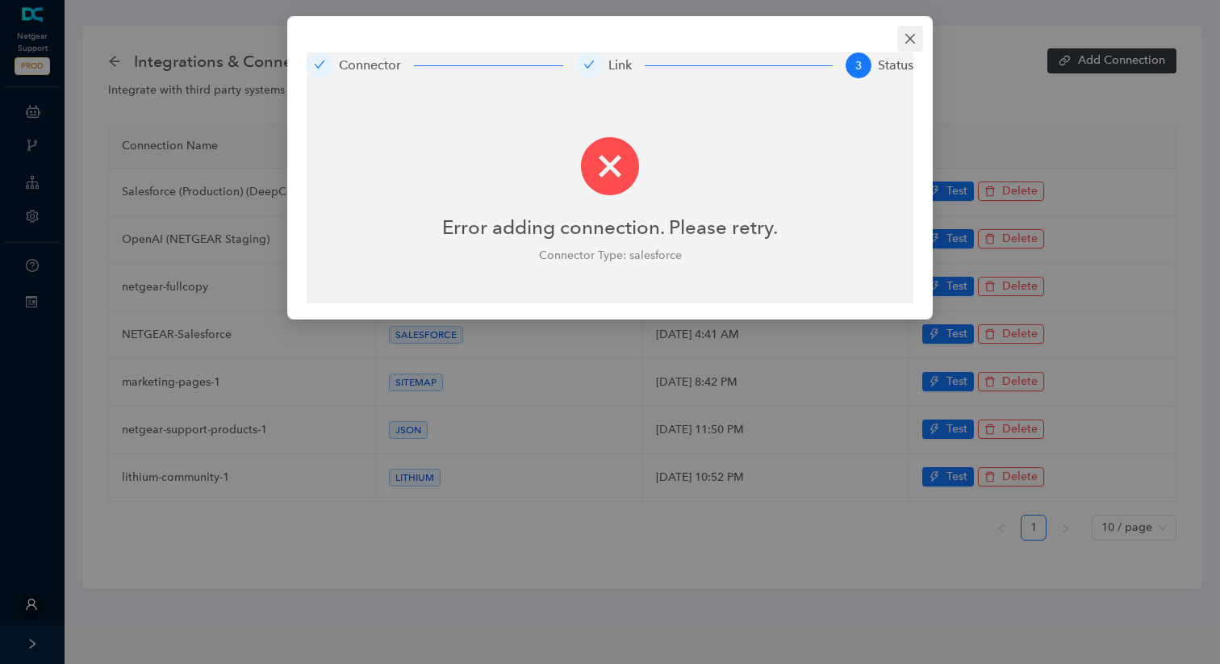
click at [912, 44] on icon "close" at bounding box center [910, 38] width 13 height 13
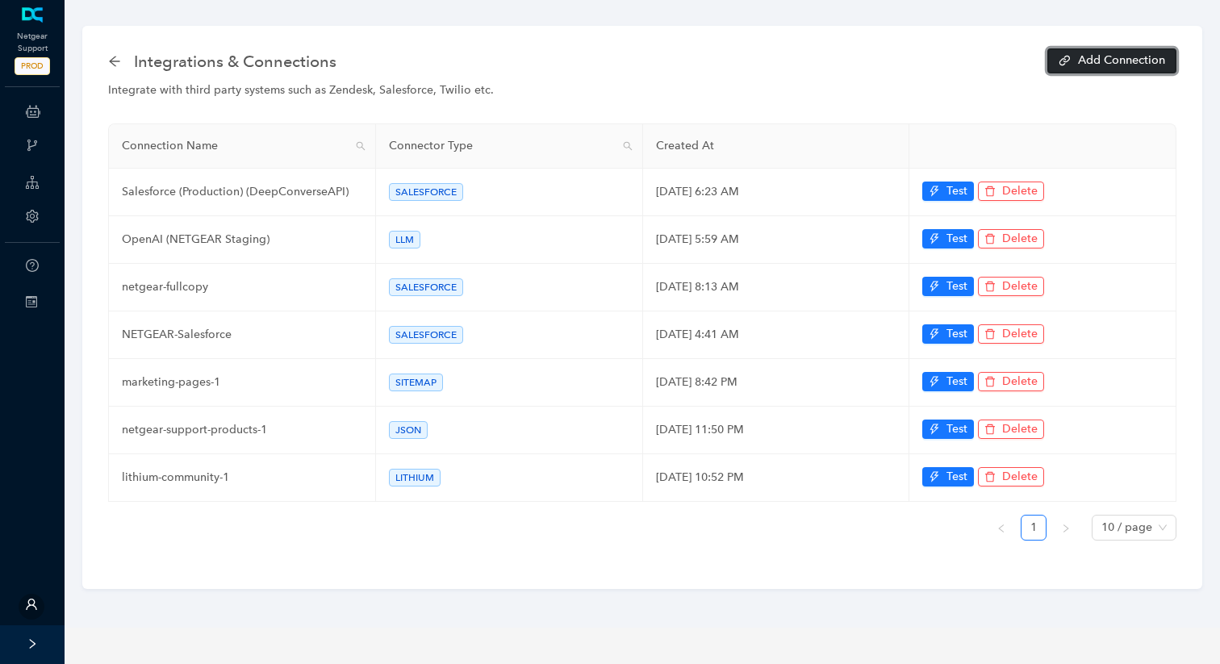
click at [1074, 67] on button "Add Connection" at bounding box center [1111, 60] width 129 height 25
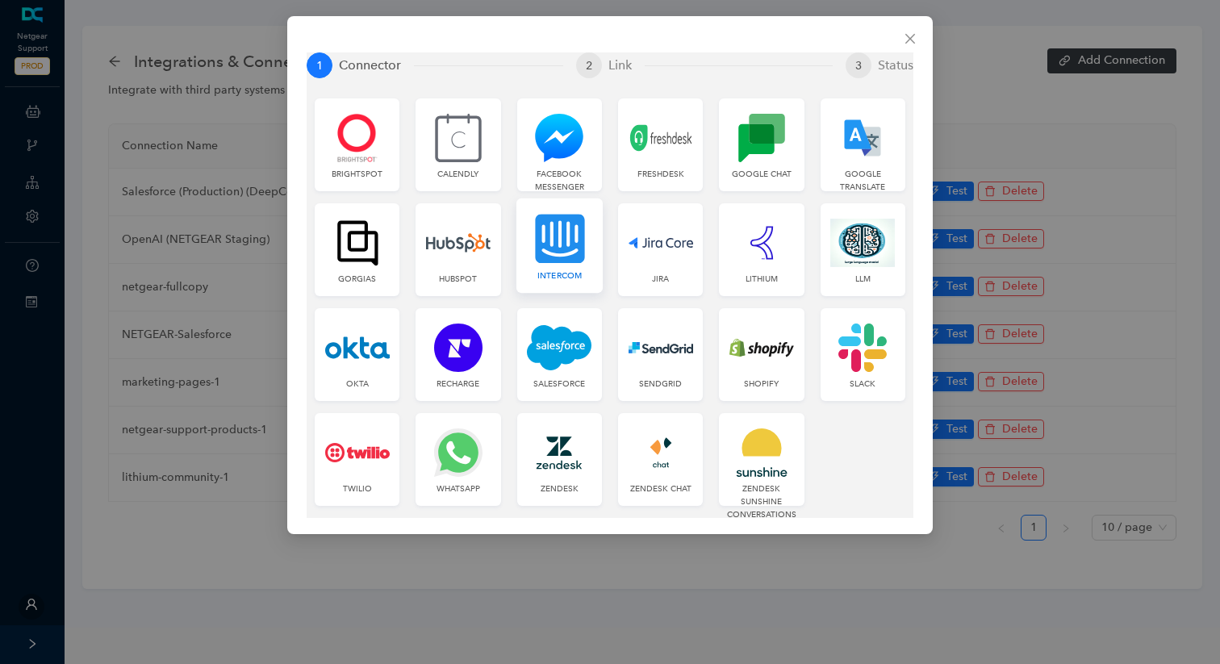
click at [549, 284] on link "Intercom" at bounding box center [559, 245] width 86 height 94
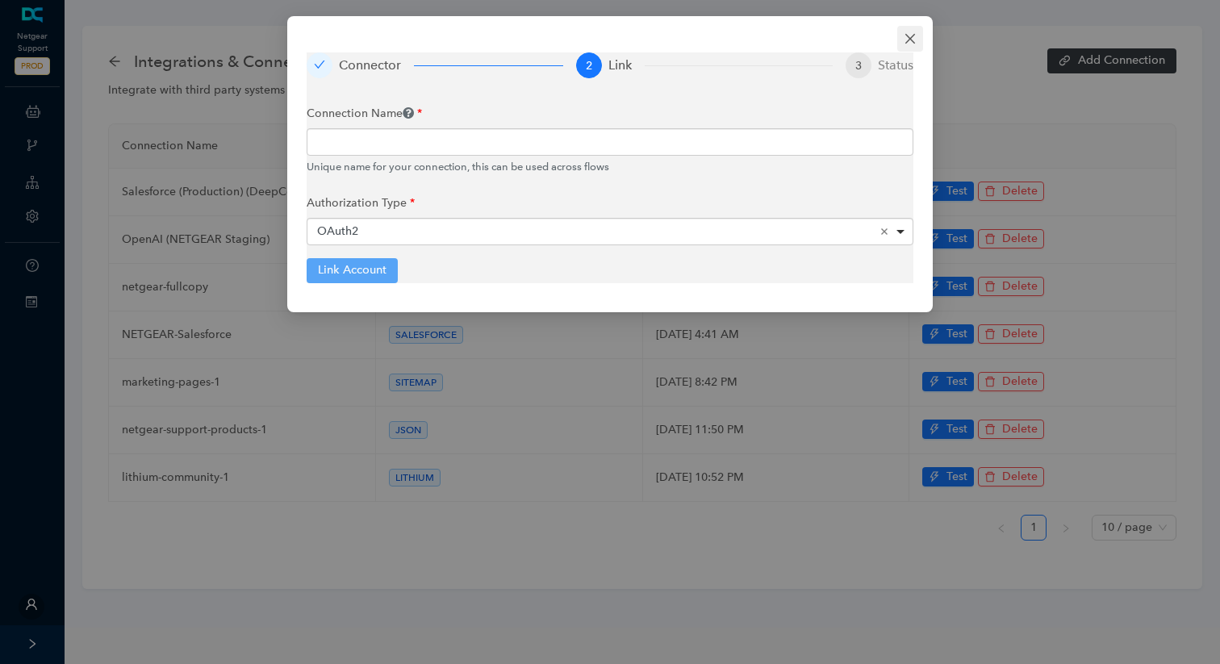
click at [912, 41] on icon "close" at bounding box center [910, 39] width 10 height 10
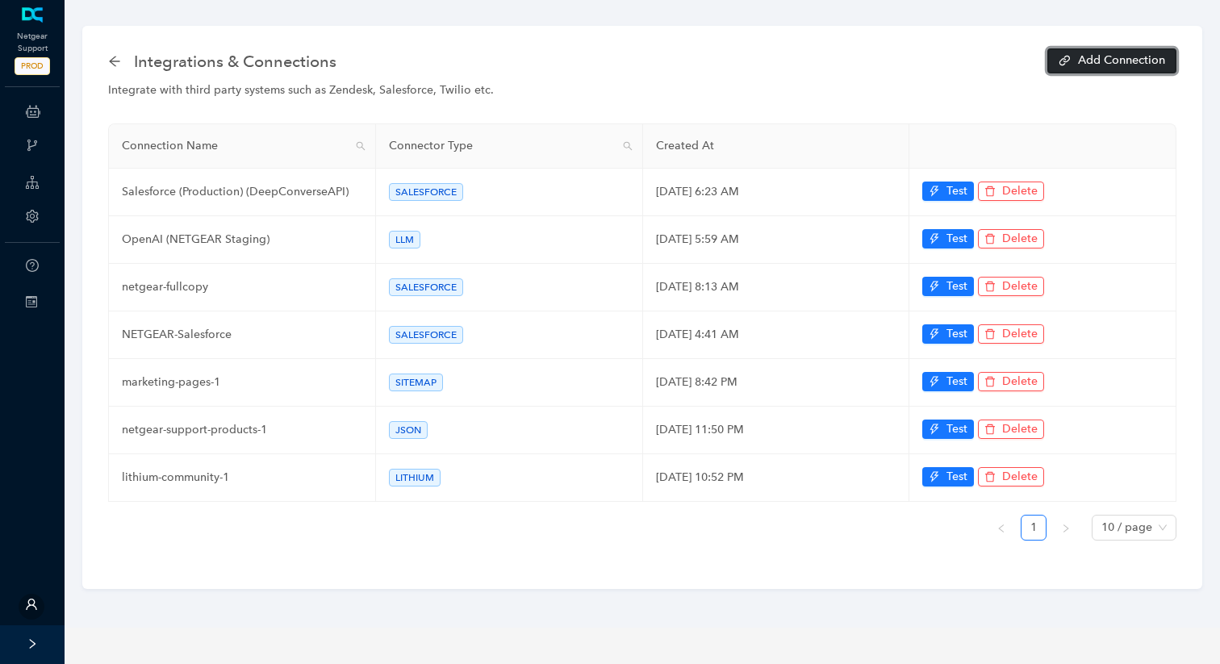
click at [1088, 64] on span "Add Connection" at bounding box center [1121, 60] width 87 height 11
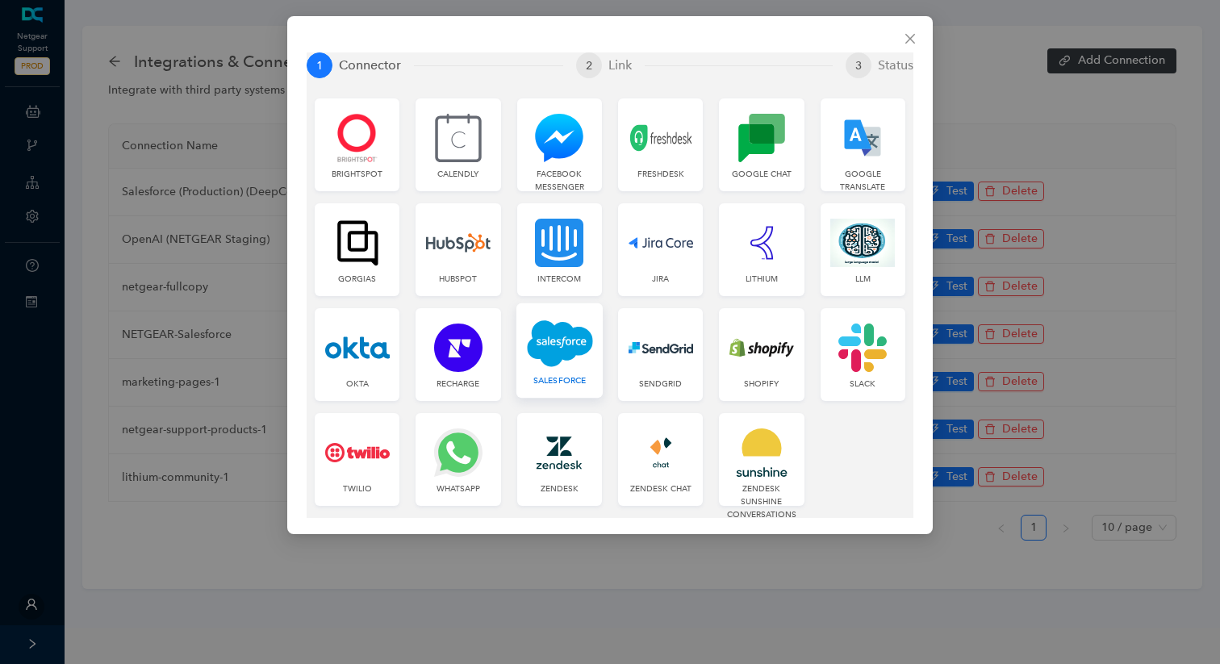
click at [574, 341] on img at bounding box center [560, 343] width 66 height 49
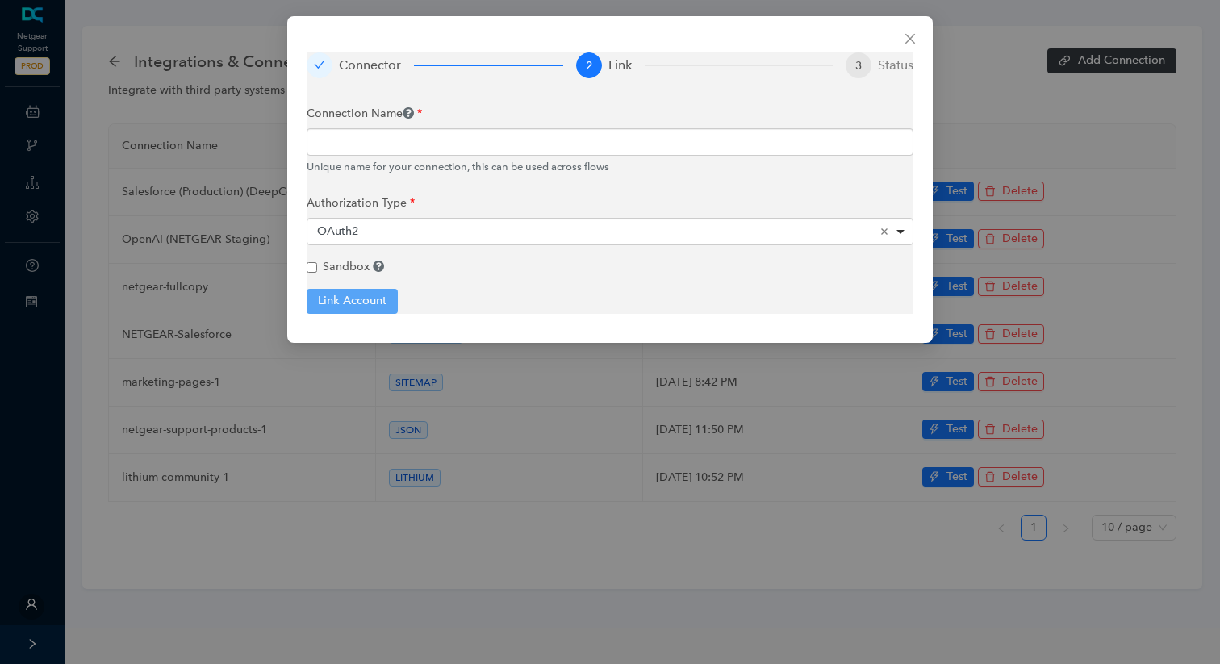
click at [311, 416] on div "Connector 2 Link 3 Status Connection Name Unique name for your connection, this…" at bounding box center [610, 332] width 1220 height 664
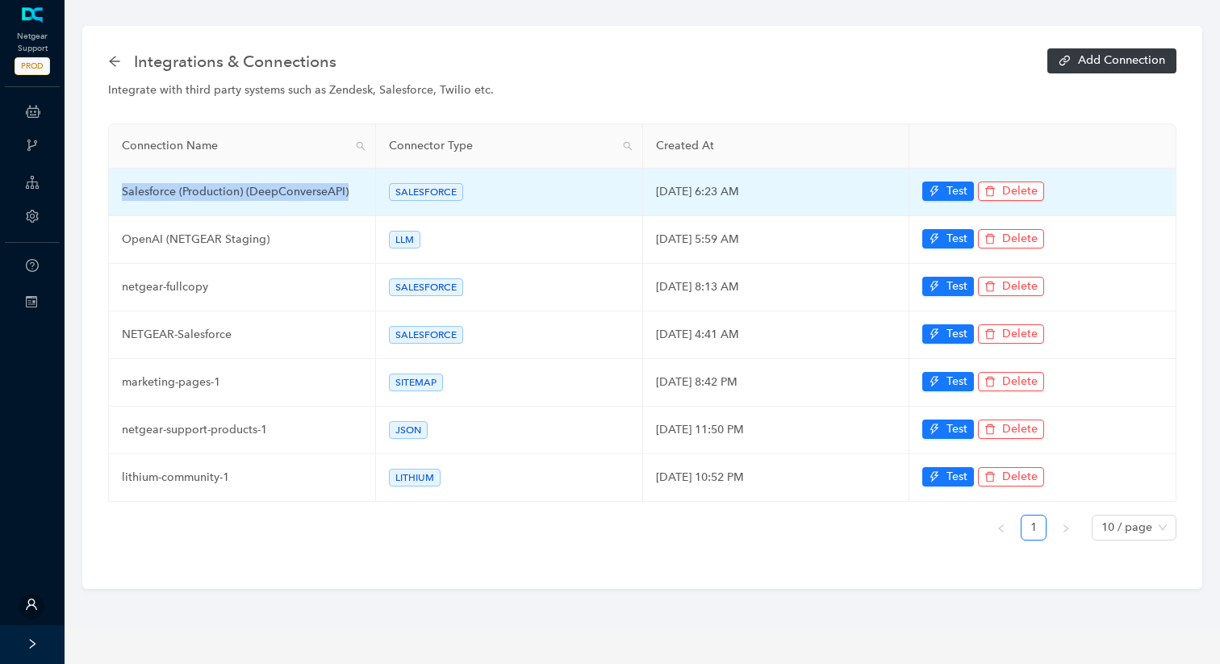
drag, startPoint x: 356, startPoint y: 182, endPoint x: 370, endPoint y: 201, distance: 23.6
click at [370, 201] on td "Salesforce (Production) (DeepConverseAPI)" at bounding box center [242, 193] width 267 height 48
copy td "Salesforce (Production) (DeepConverseAPI)"
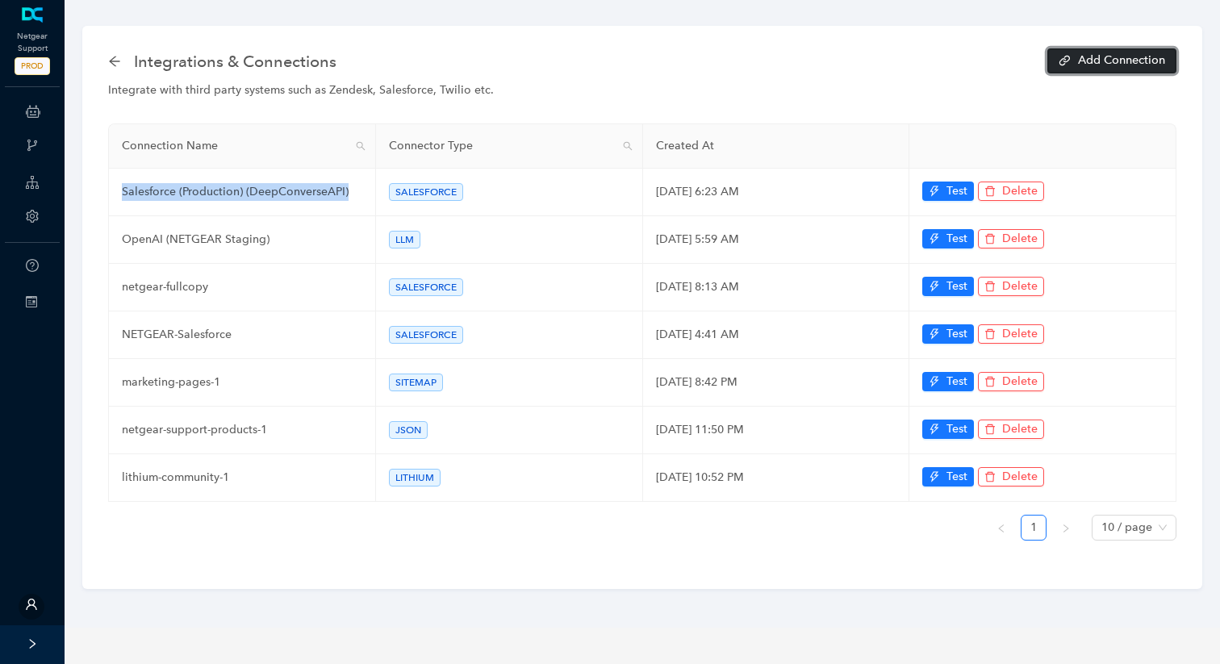
click at [1105, 59] on span "Add Connection" at bounding box center [1121, 60] width 87 height 11
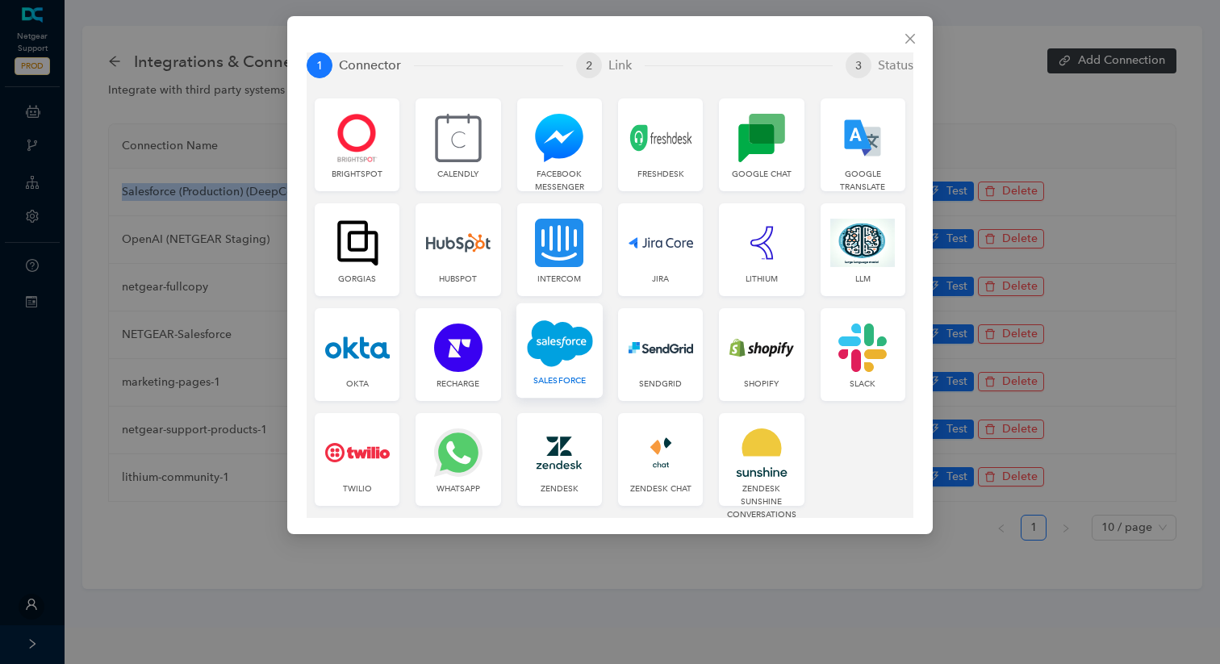
click at [544, 358] on img at bounding box center [560, 343] width 66 height 49
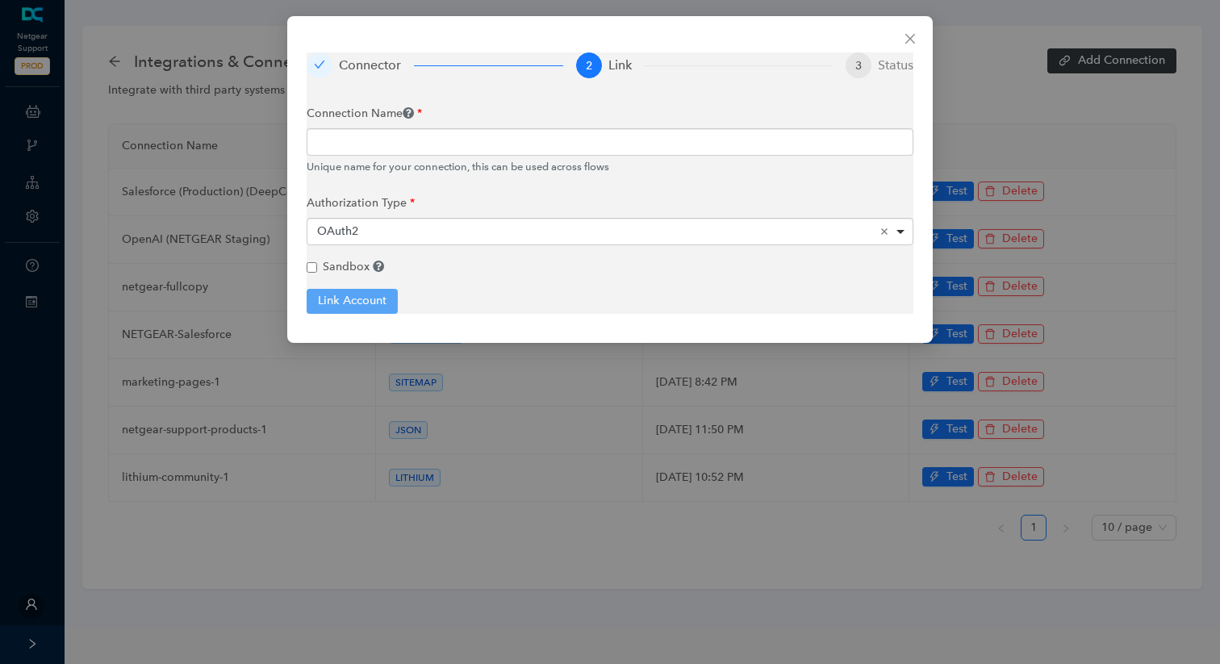
click at [465, 127] on div "Connection Name Unique name for your connection, this can be used across flows" at bounding box center [610, 136] width 607 height 77
click at [466, 136] on input "text" at bounding box center [610, 141] width 607 height 27
paste input "Salesforce (Production) (DeepConverseAPI)"
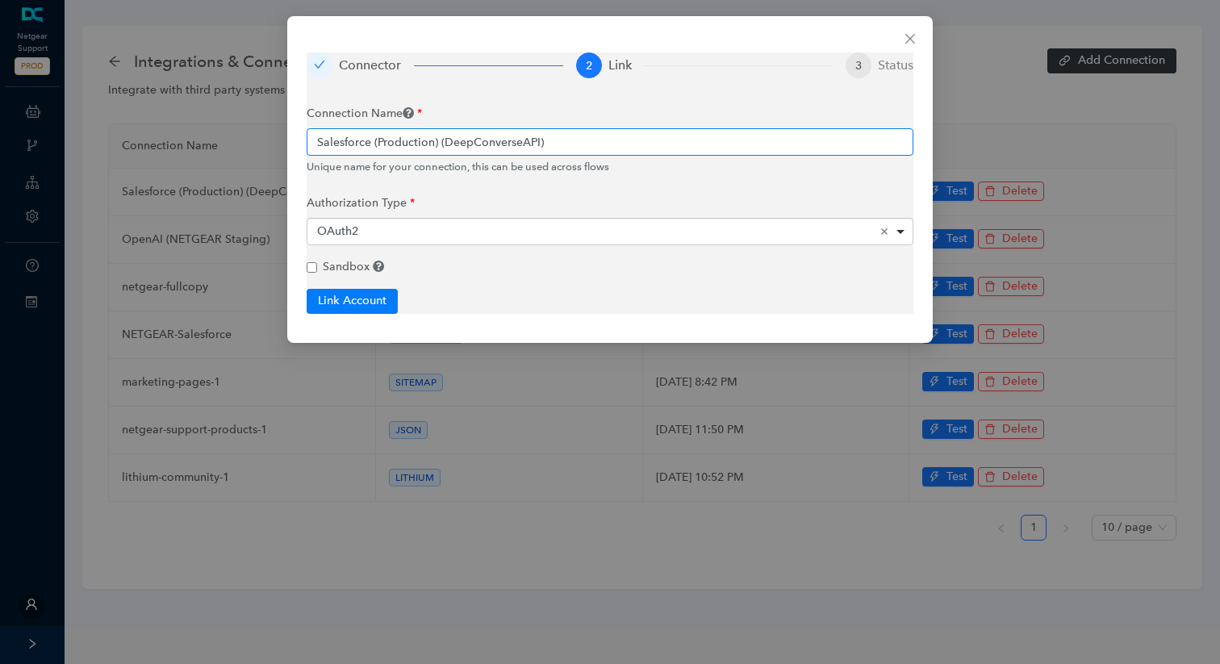
click at [400, 145] on input "Salesforce (Production) (DeepConverseAPI)" at bounding box center [610, 141] width 607 height 27
type input "Salesforce (Fullcopy) (DeepConverseAPI)"
click at [321, 270] on div "Sandbox" at bounding box center [610, 267] width 607 height 18
click at [314, 268] on input "Sandbox" at bounding box center [312, 267] width 10 height 10
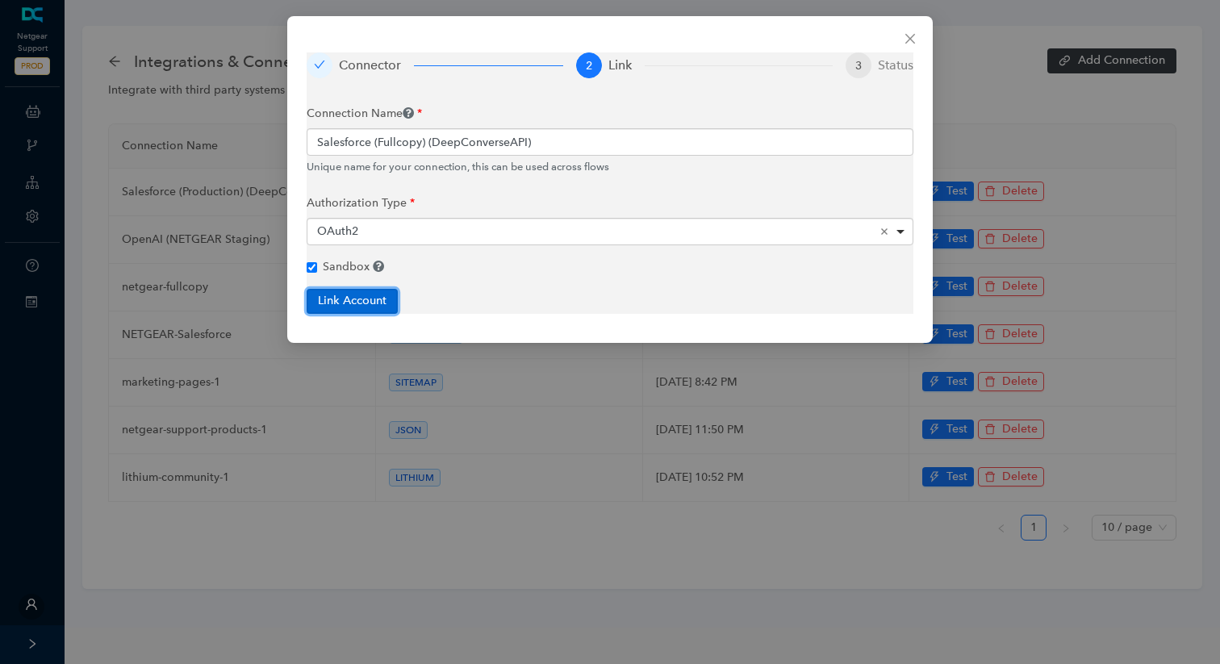
click at [346, 303] on button "Link Account" at bounding box center [352, 301] width 91 height 24
checkbox input "true"
